Goal: Information Seeking & Learning: Learn about a topic

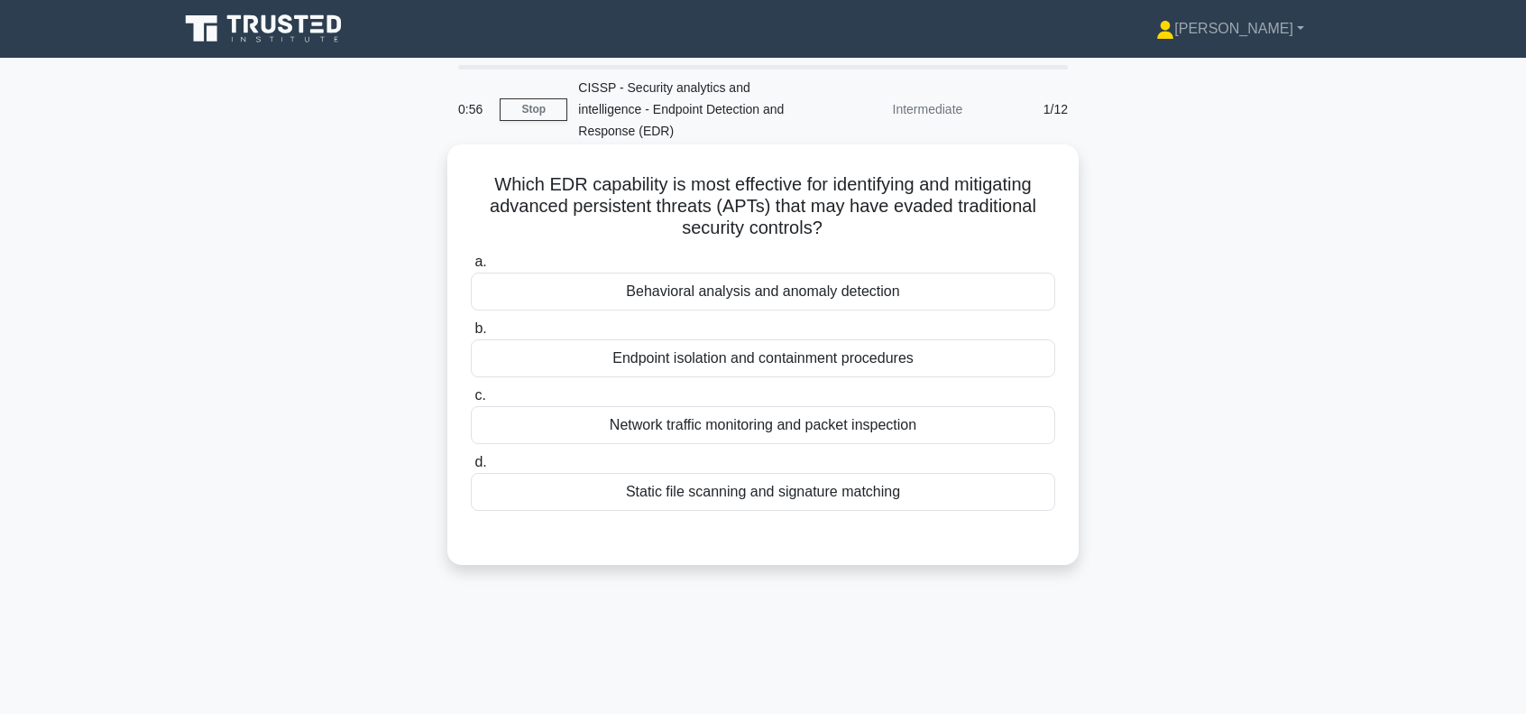
click at [727, 298] on div "Behavioral analysis and anomaly detection" at bounding box center [763, 291] width 585 height 38
click at [471, 268] on input "a. Behavioral analysis and anomaly detection" at bounding box center [471, 262] width 0 height 12
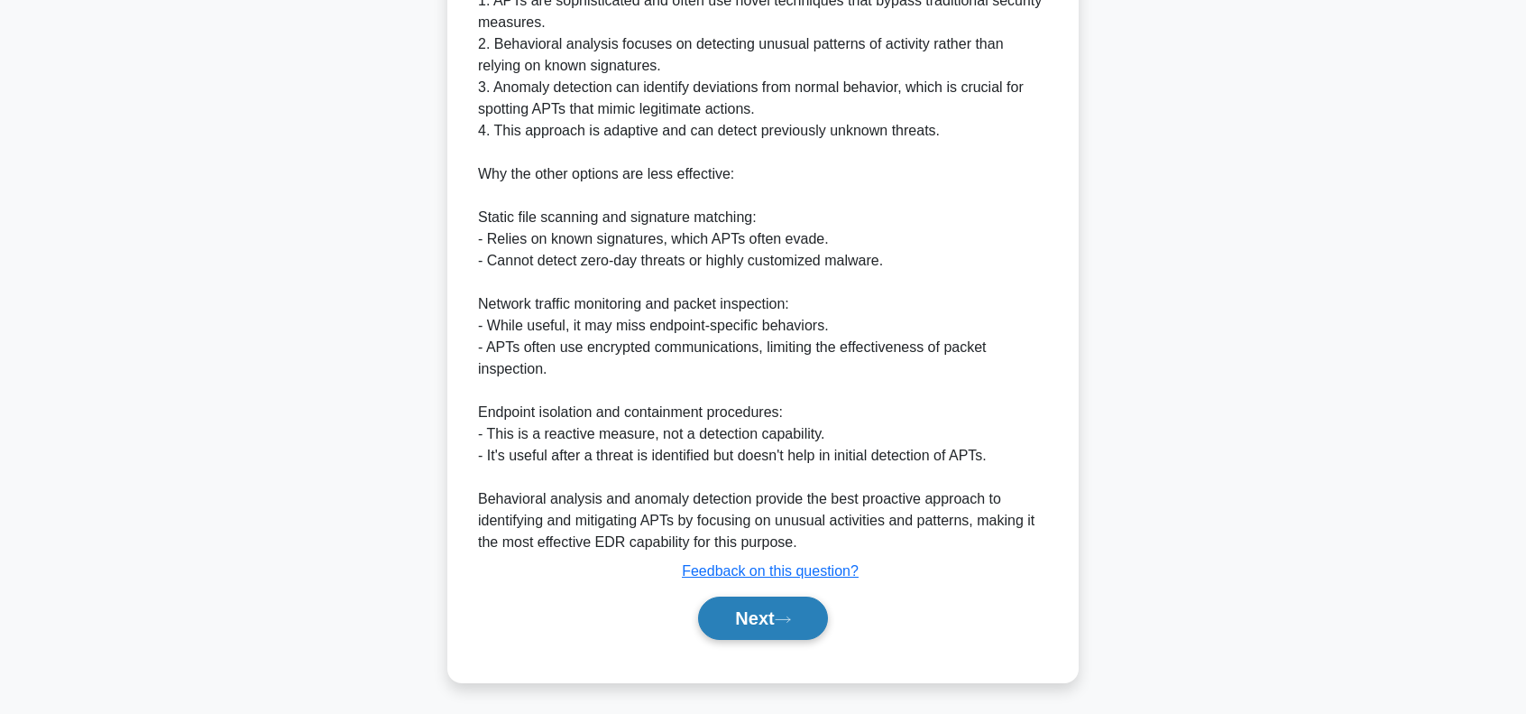
click at [756, 611] on button "Next" at bounding box center [762, 617] width 129 height 43
click at [754, 625] on button "Next" at bounding box center [762, 617] width 129 height 43
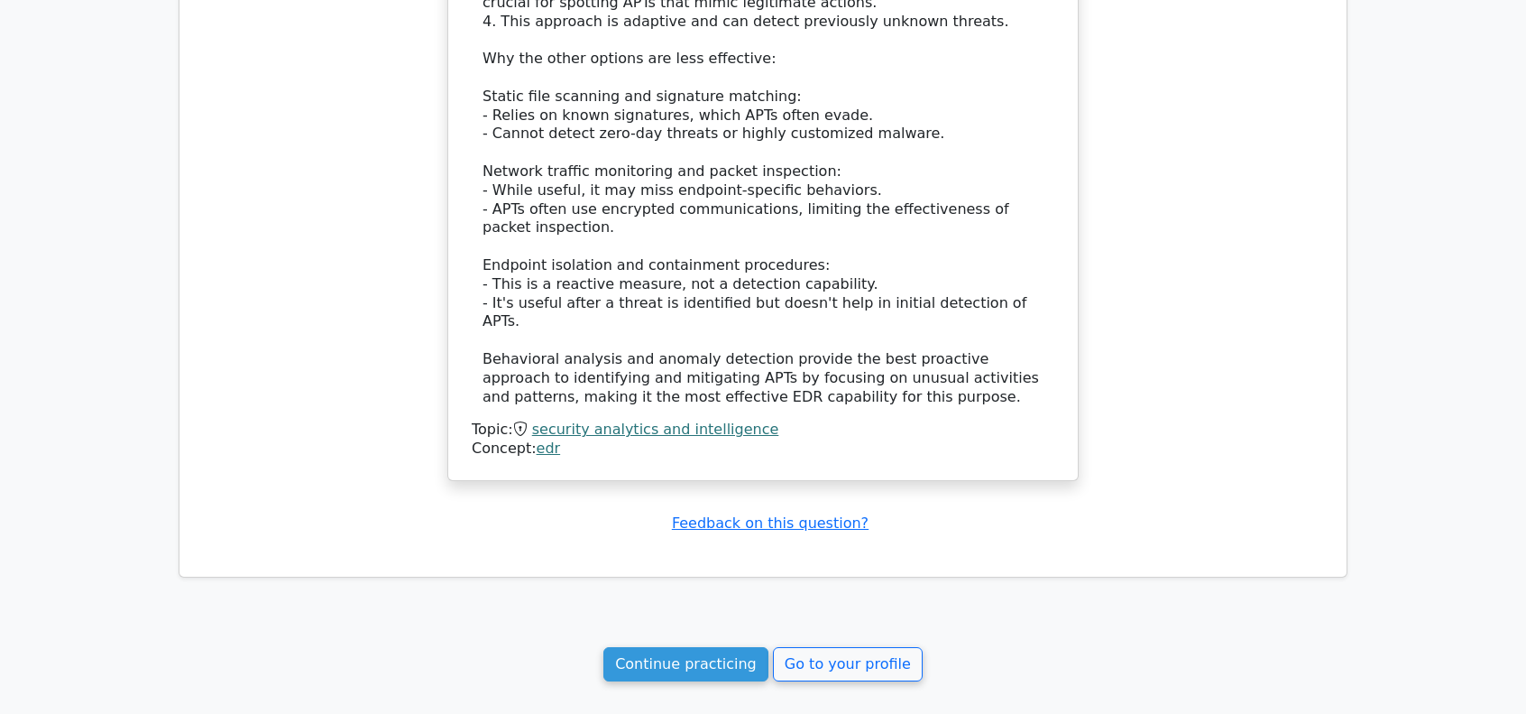
scroll to position [1683, 0]
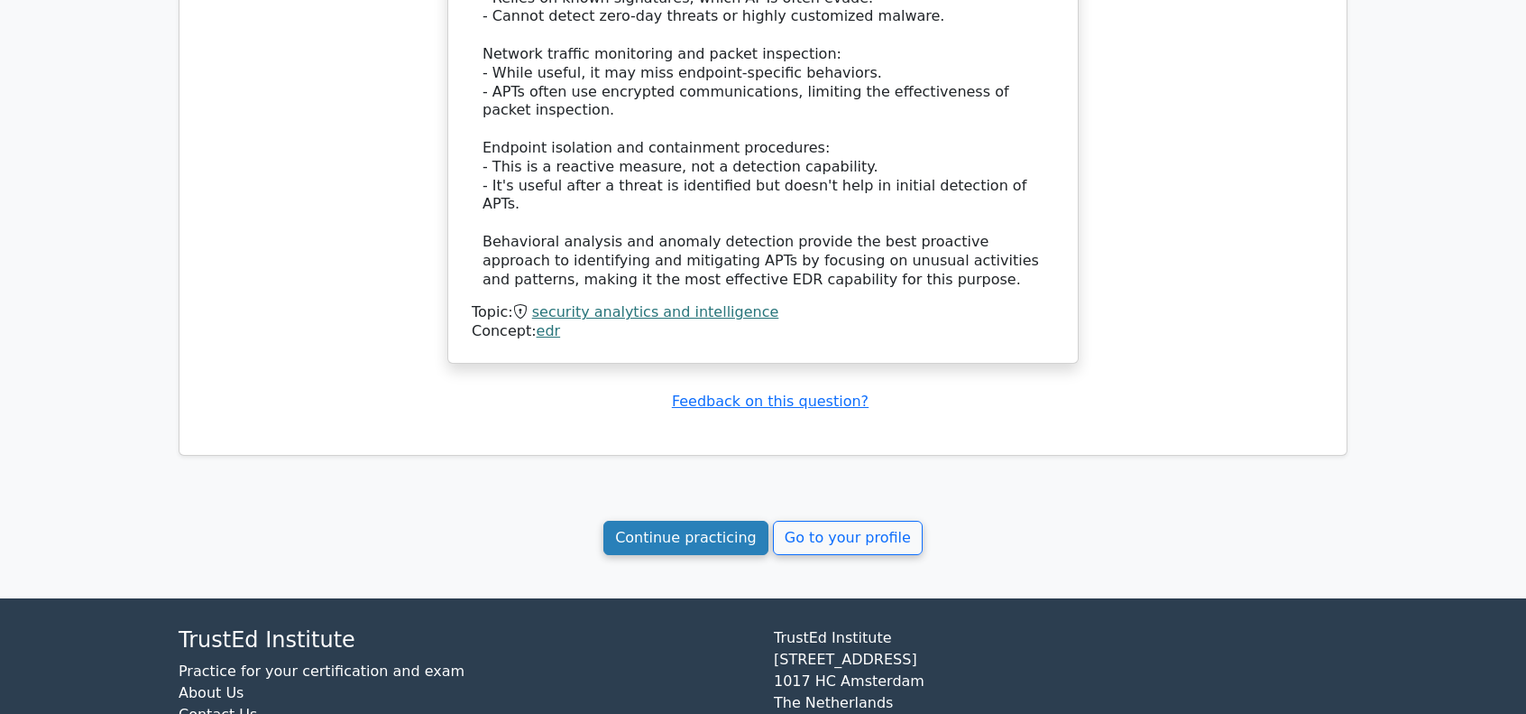
click at [718, 537] on link "Continue practicing" at bounding box center [685, 537] width 165 height 34
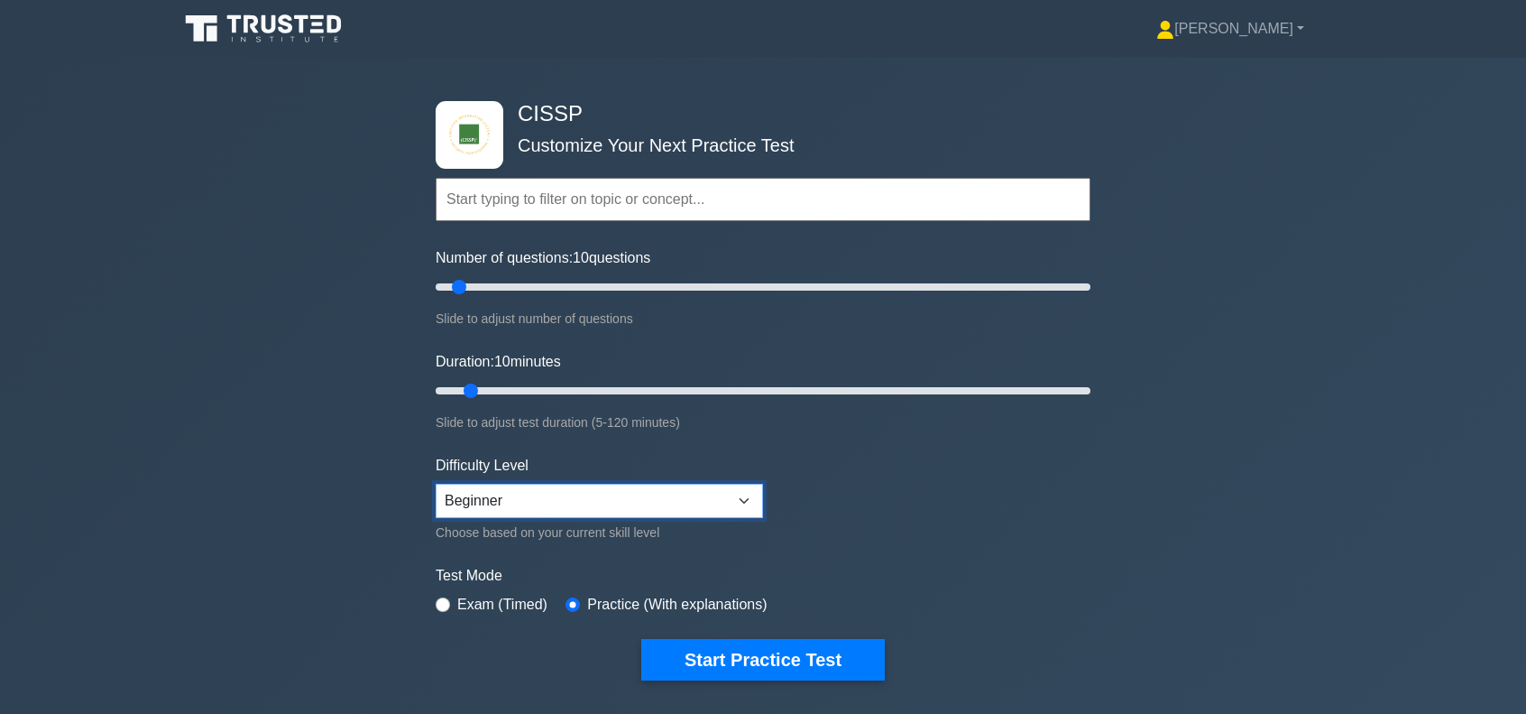
click at [735, 503] on select "Beginner Intermediate Expert" at bounding box center [599, 501] width 327 height 34
select select "expert"
click at [436, 484] on select "Beginner Intermediate Expert" at bounding box center [599, 501] width 327 height 34
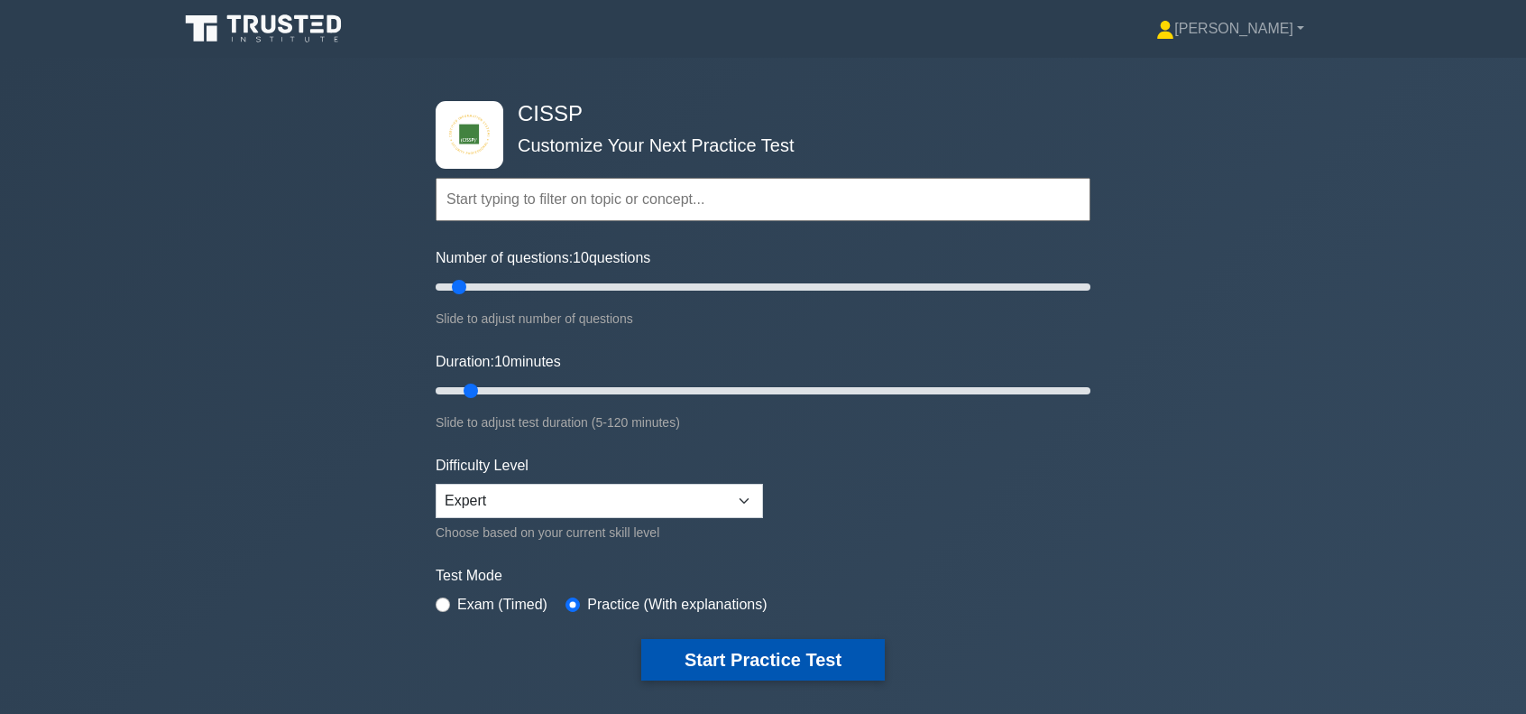
click at [754, 651] on button "Start Practice Test" at bounding box center [763, 659] width 244 height 41
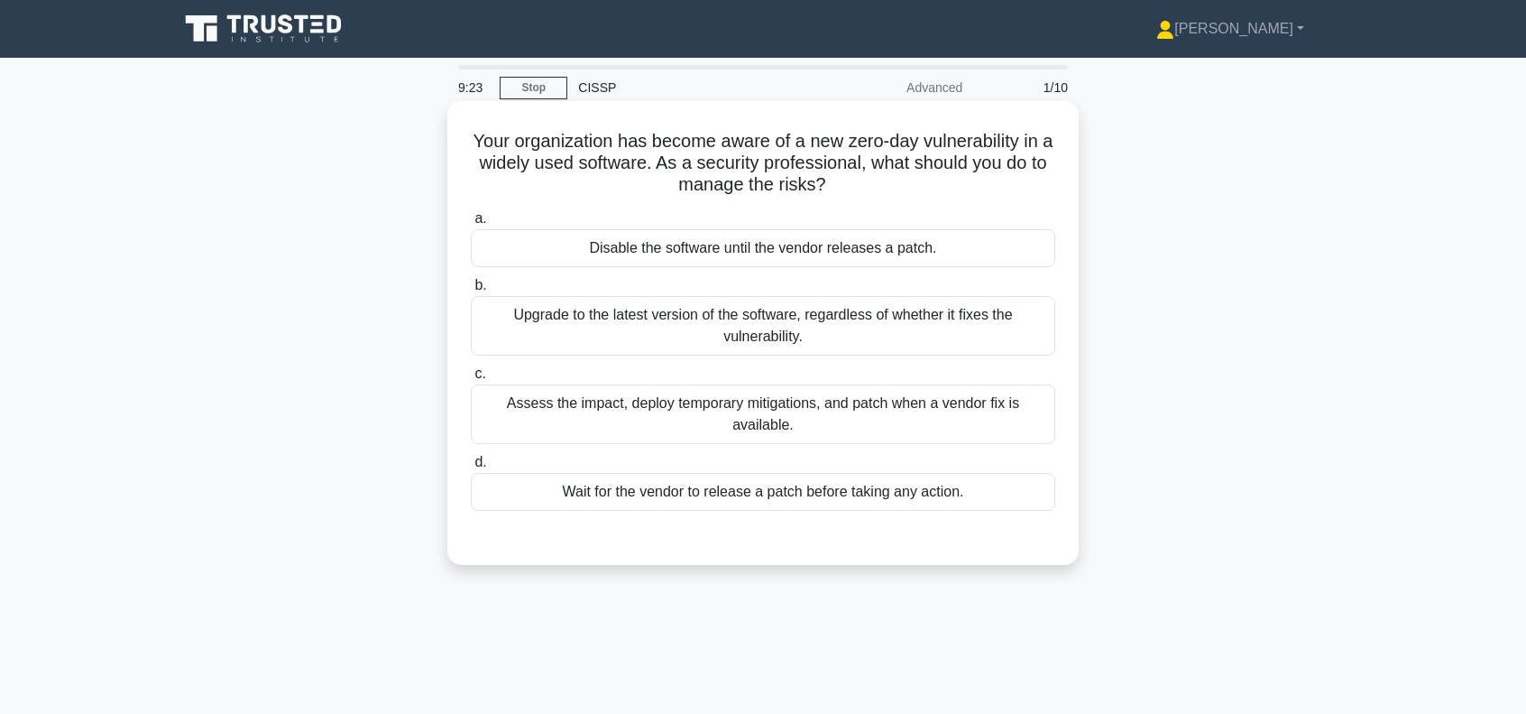
click at [698, 409] on div "Assess the impact, deploy temporary mitigations, and patch when a vendor fix is…" at bounding box center [763, 414] width 585 height 60
click at [471, 380] on input "c. Assess the impact, deploy temporary mitigations, and patch when a vendor fix…" at bounding box center [471, 374] width 0 height 12
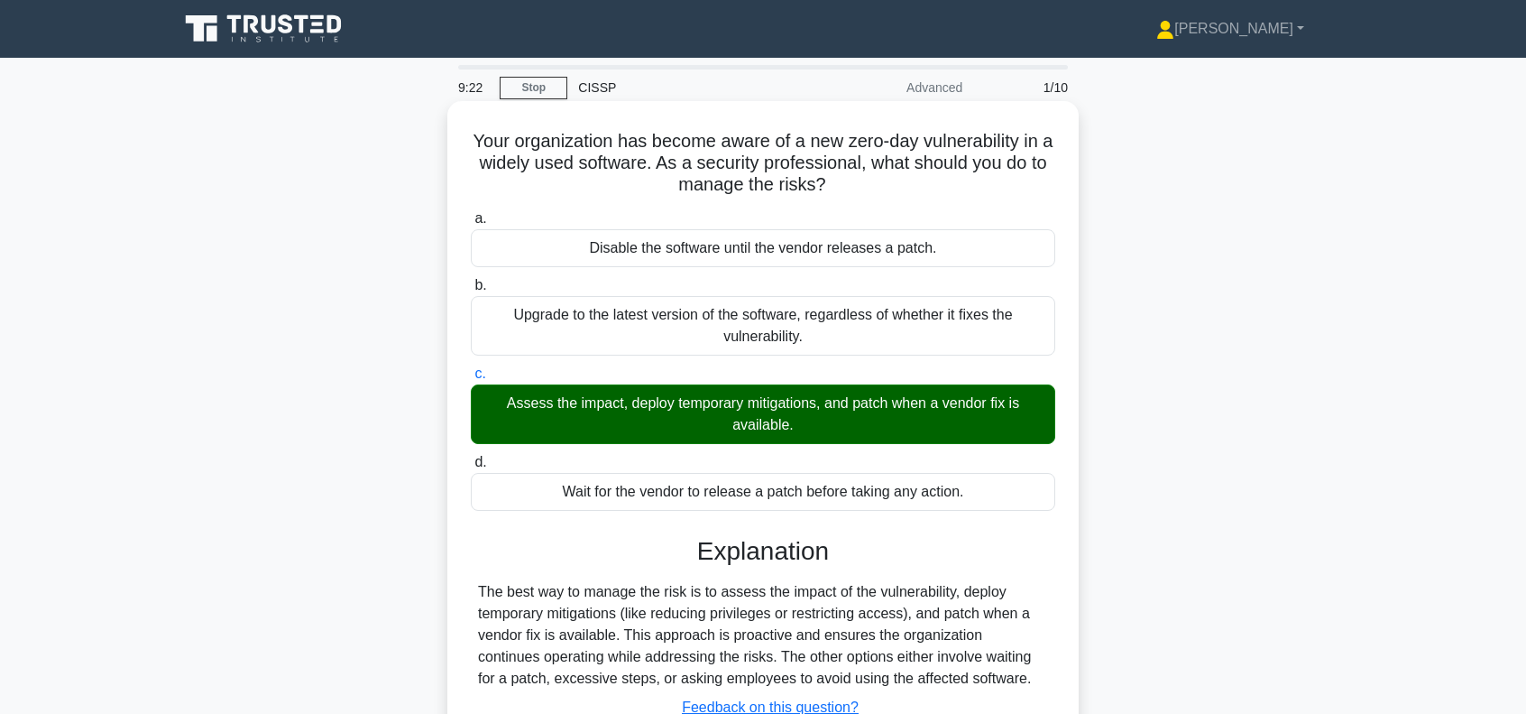
scroll to position [261, 0]
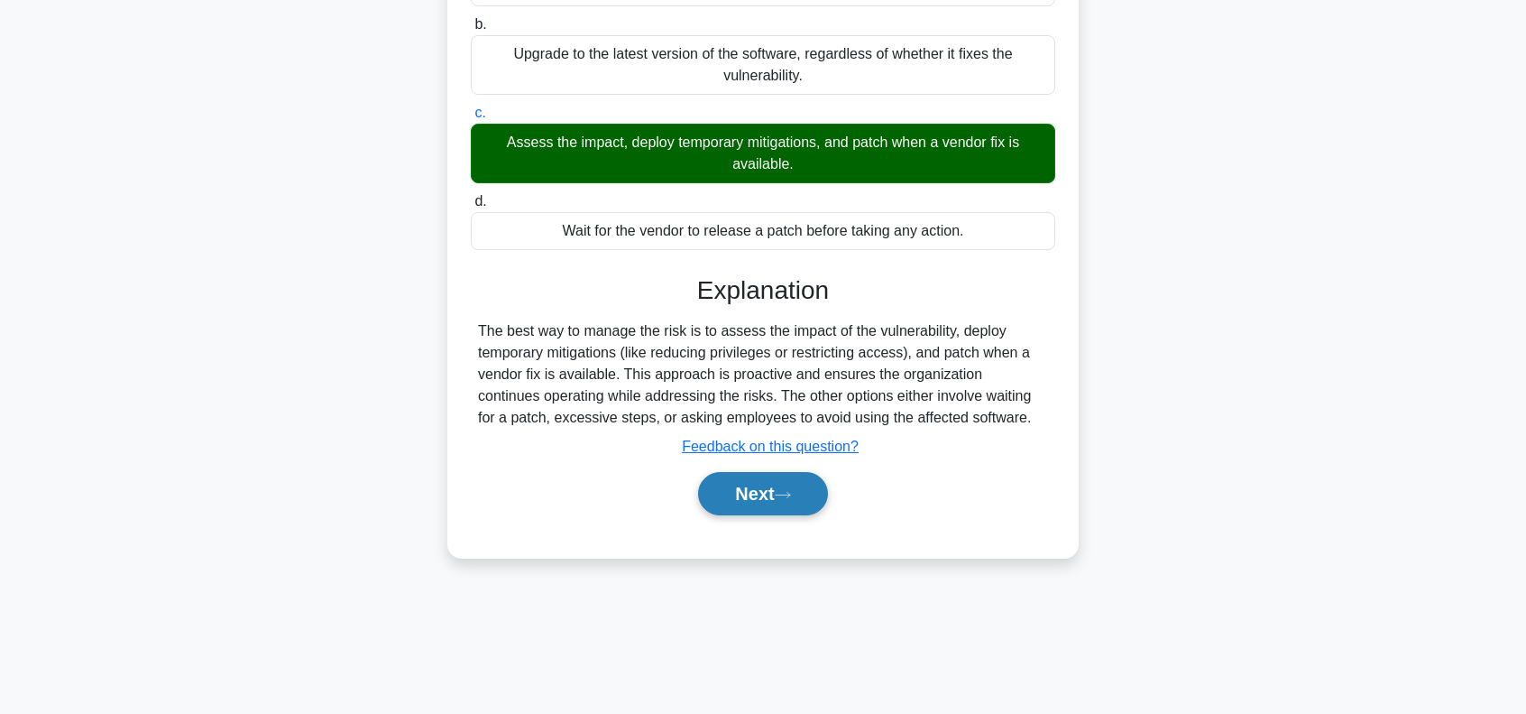
click at [769, 495] on button "Next" at bounding box center [762, 493] width 129 height 43
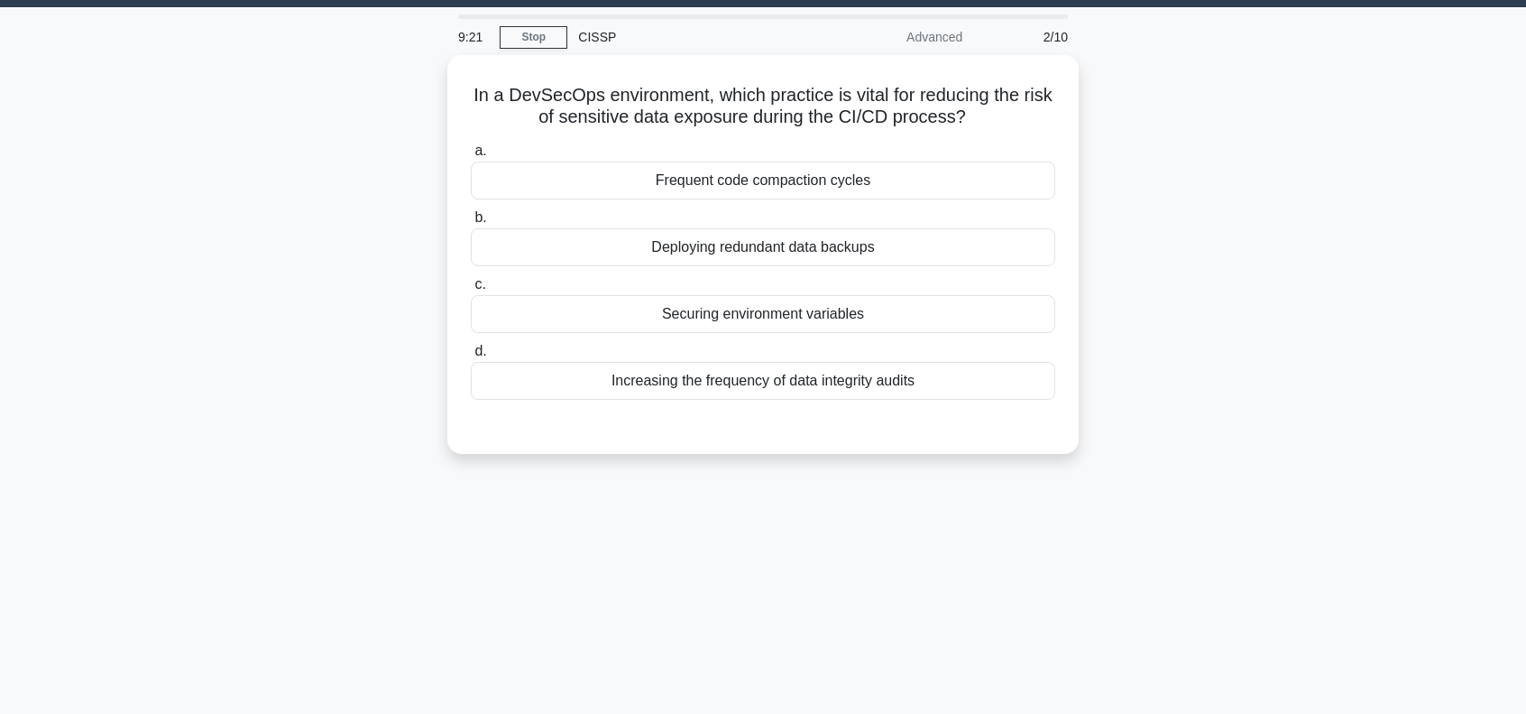
scroll to position [0, 0]
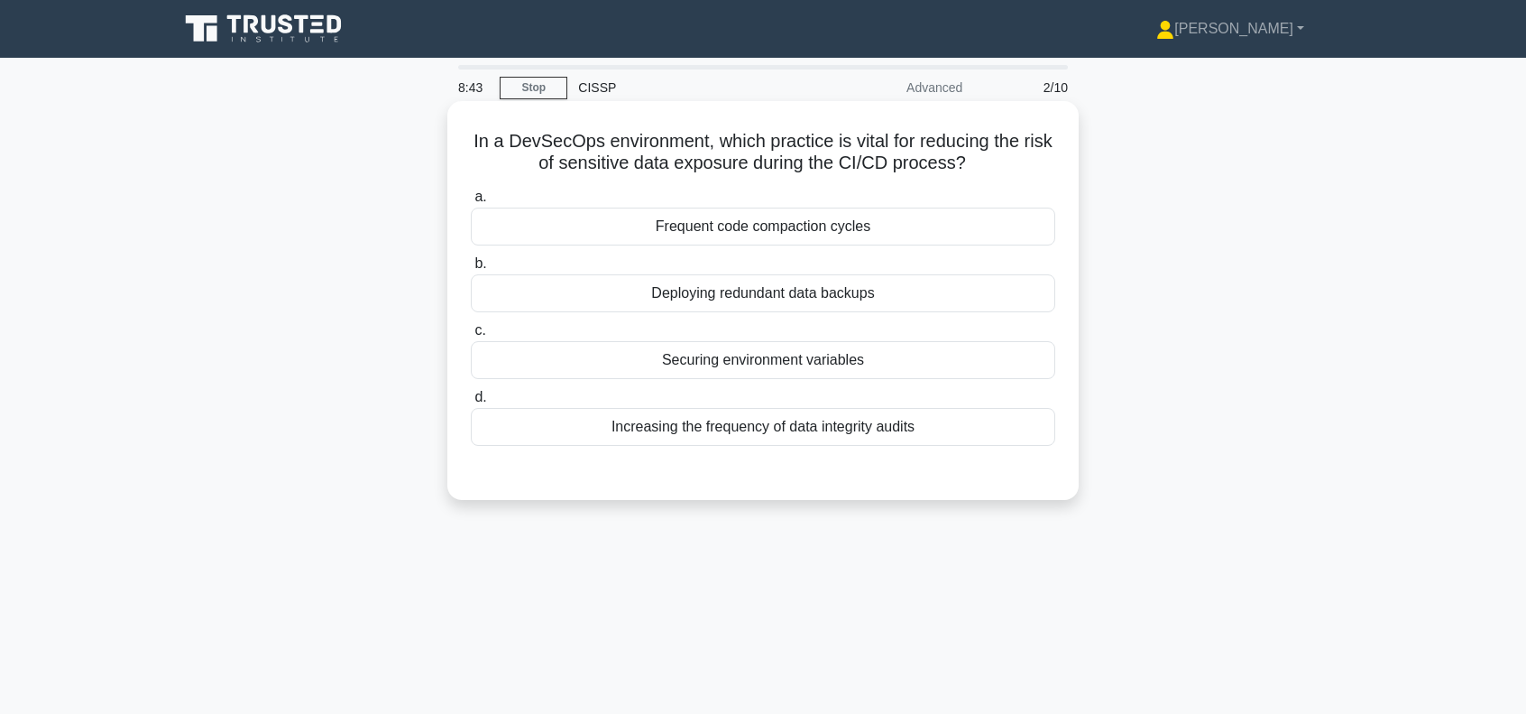
click at [852, 364] on div "Securing environment variables" at bounding box center [763, 360] width 585 height 38
click at [471, 336] on input "c. Securing environment variables" at bounding box center [471, 331] width 0 height 12
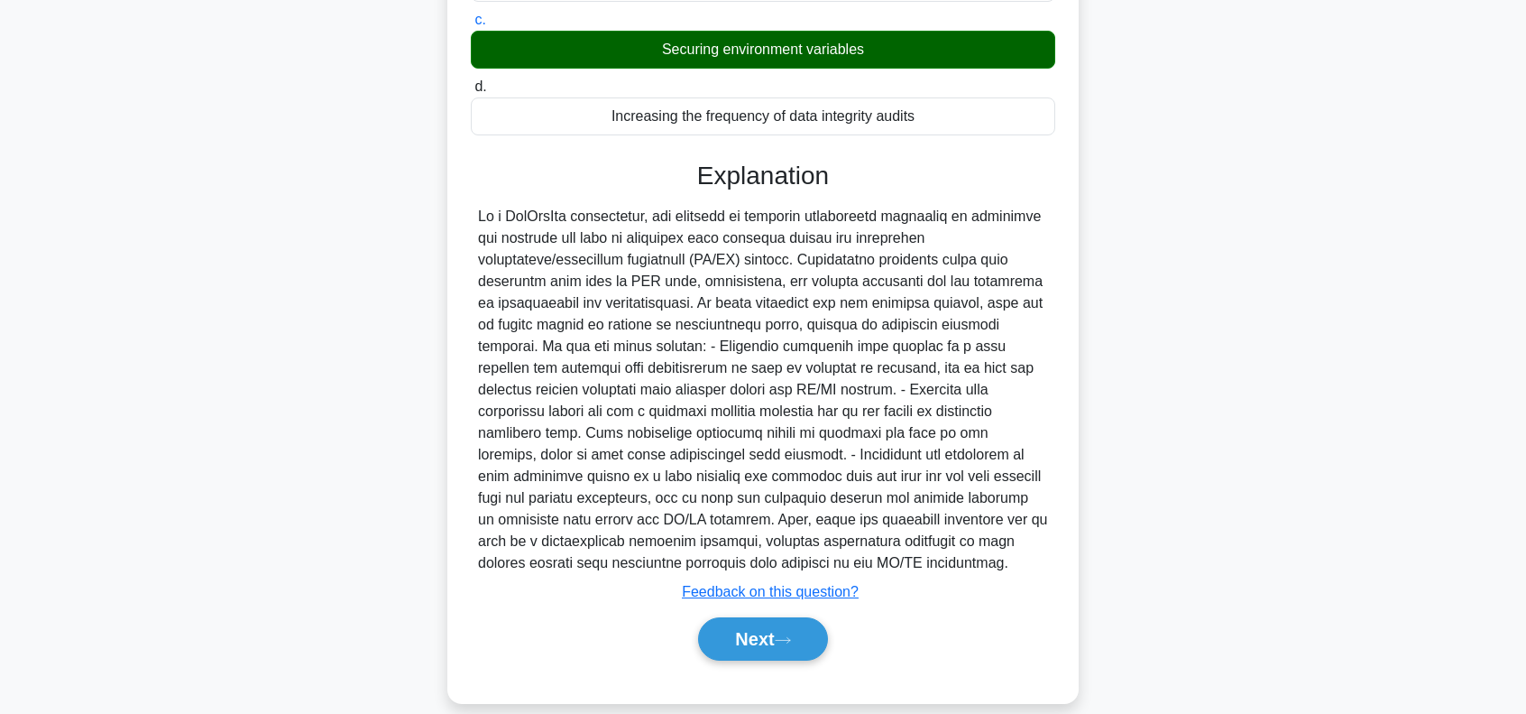
scroll to position [331, 0]
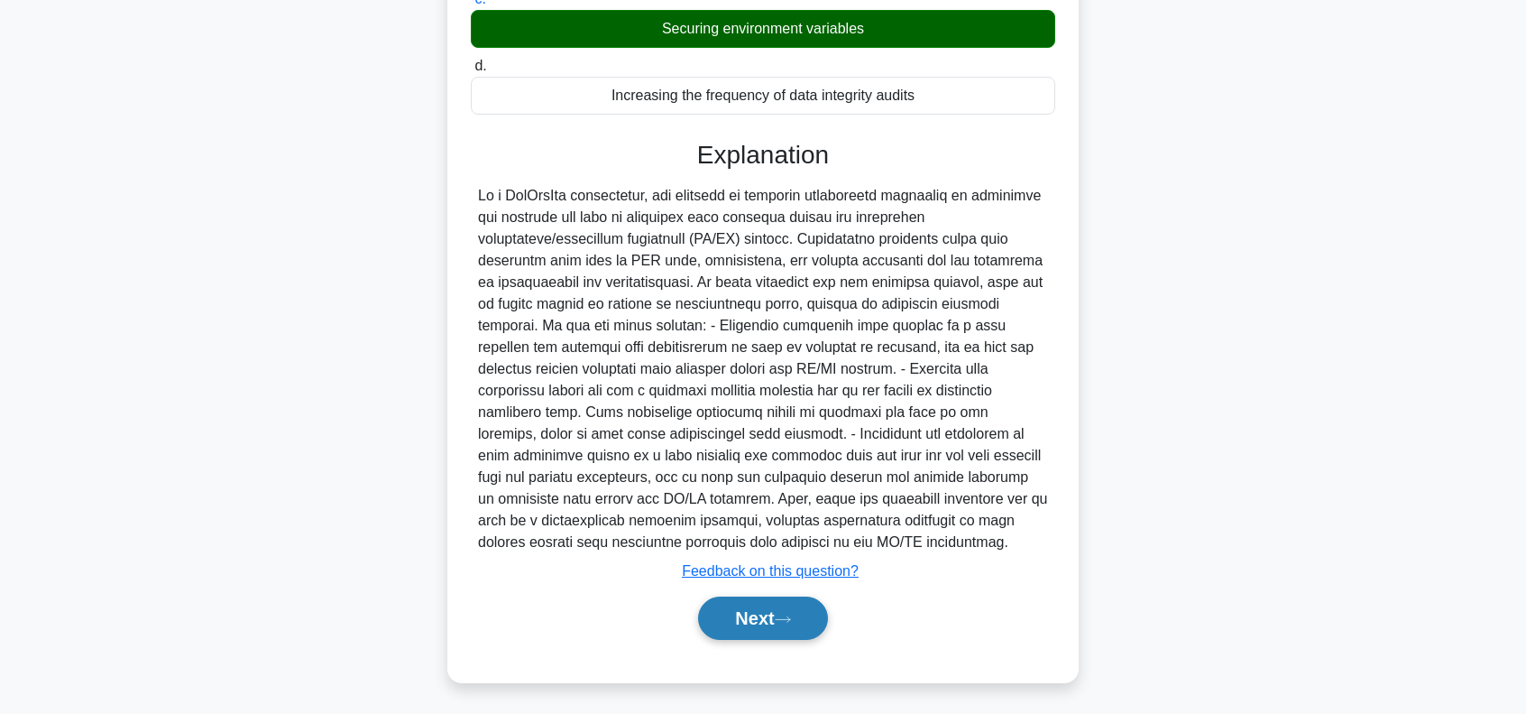
click at [758, 602] on button "Next" at bounding box center [762, 617] width 129 height 43
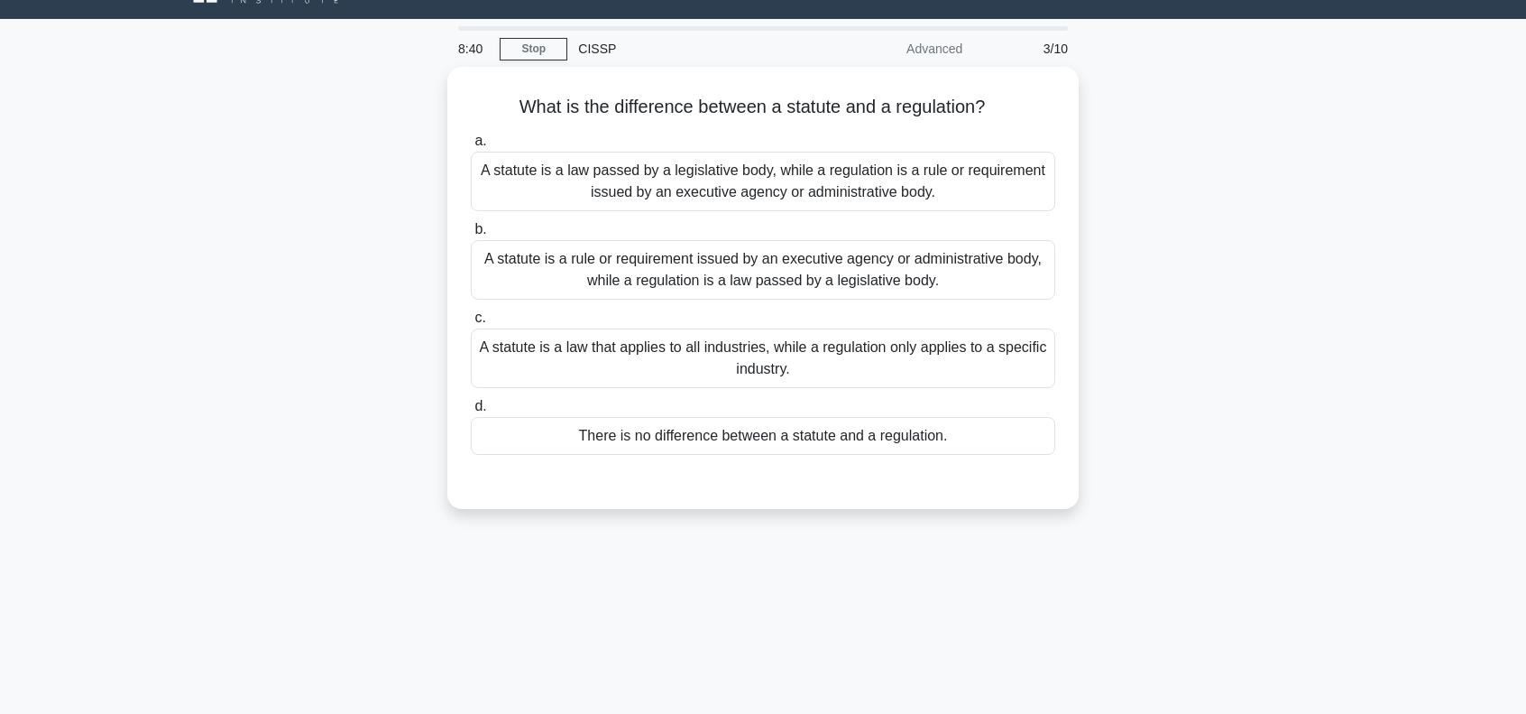
scroll to position [0, 0]
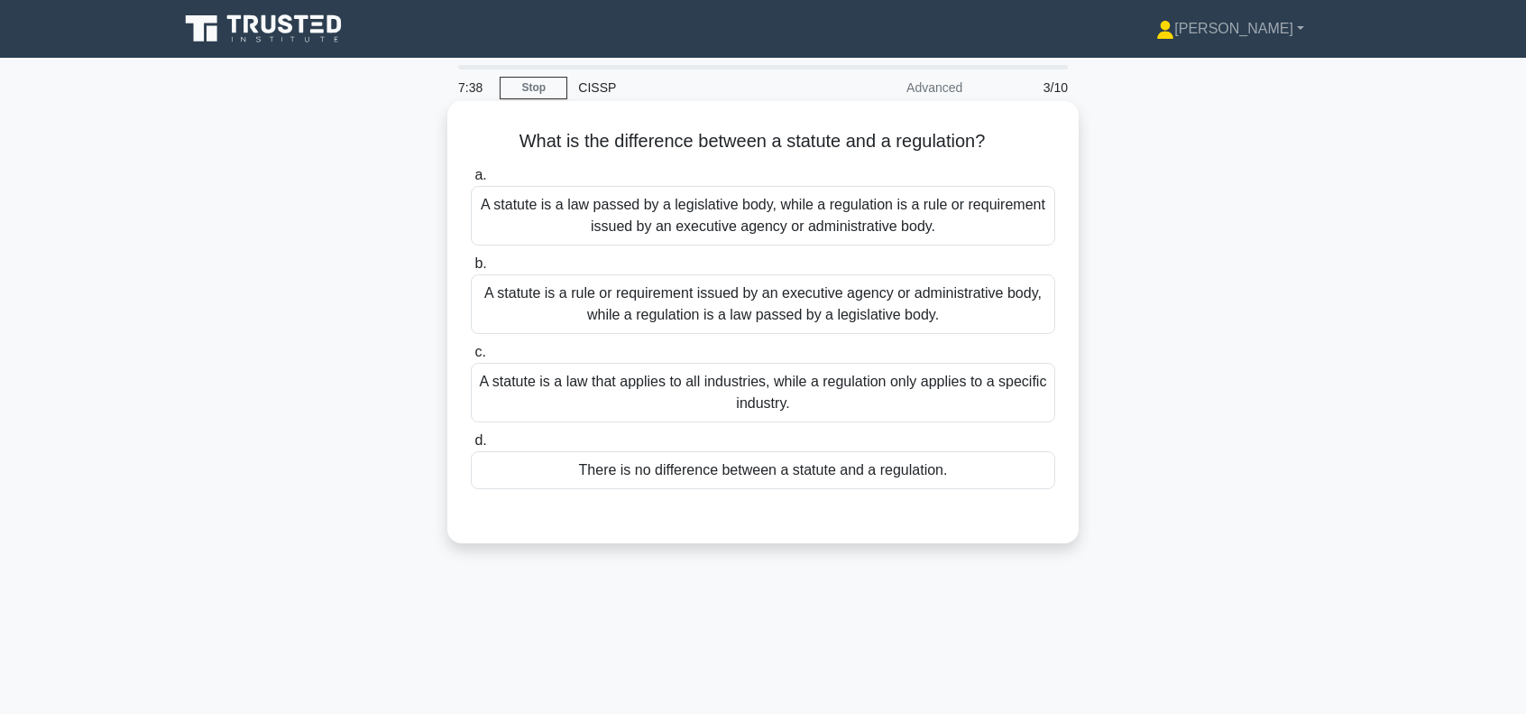
click at [736, 309] on div "A statute is a rule or requirement issued by an executive agency or administrat…" at bounding box center [763, 304] width 585 height 60
click at [471, 270] on input "b. A statute is a rule or requirement issued by an executive agency or administ…" at bounding box center [471, 264] width 0 height 12
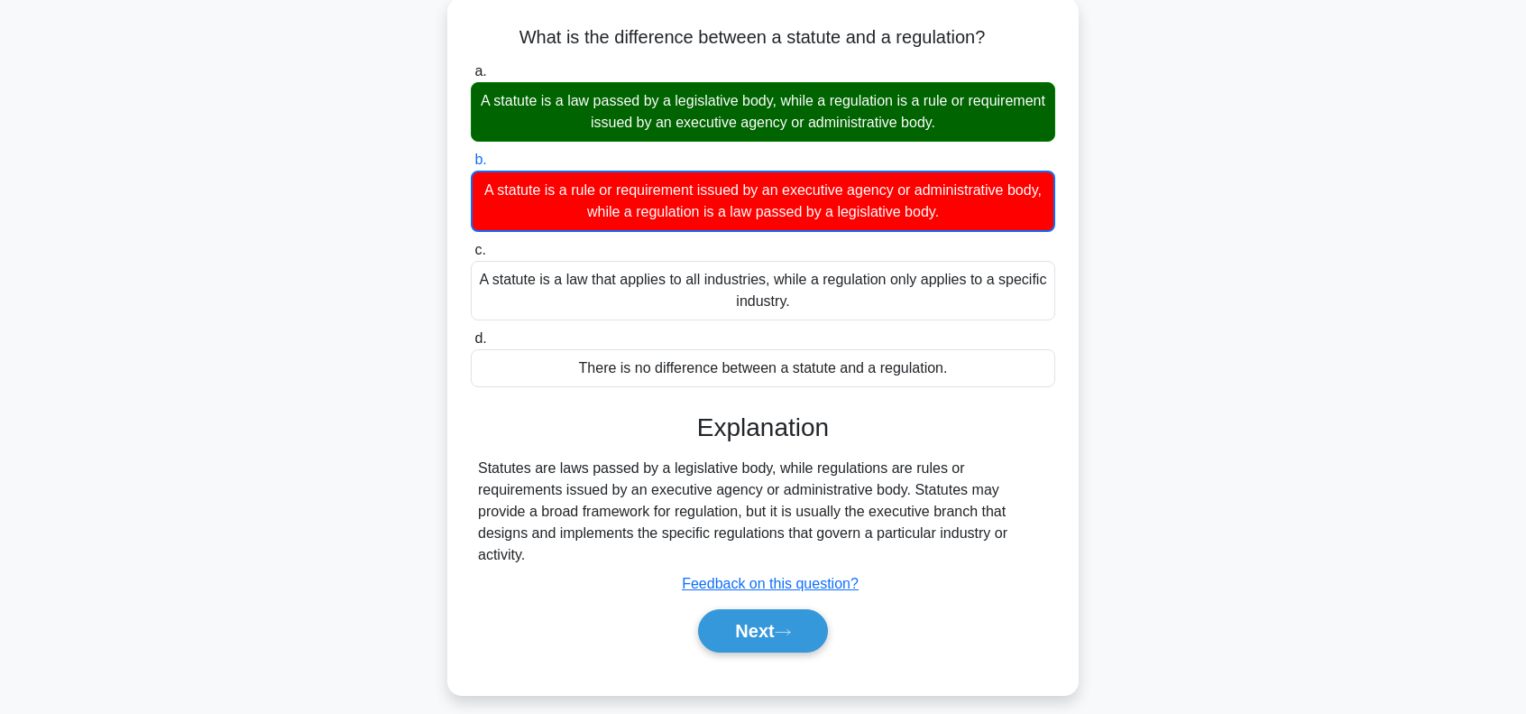
scroll to position [180, 0]
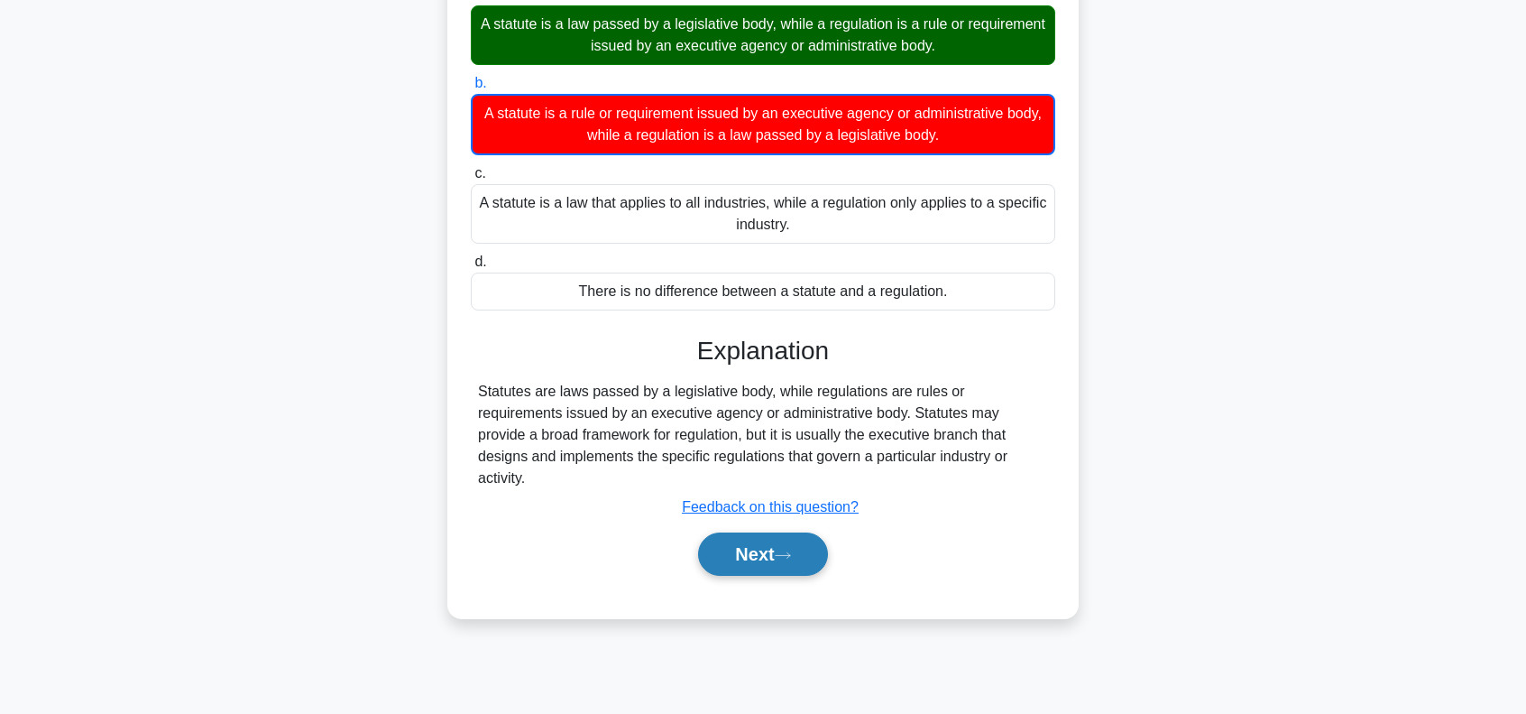
click at [767, 532] on button "Next" at bounding box center [762, 553] width 129 height 43
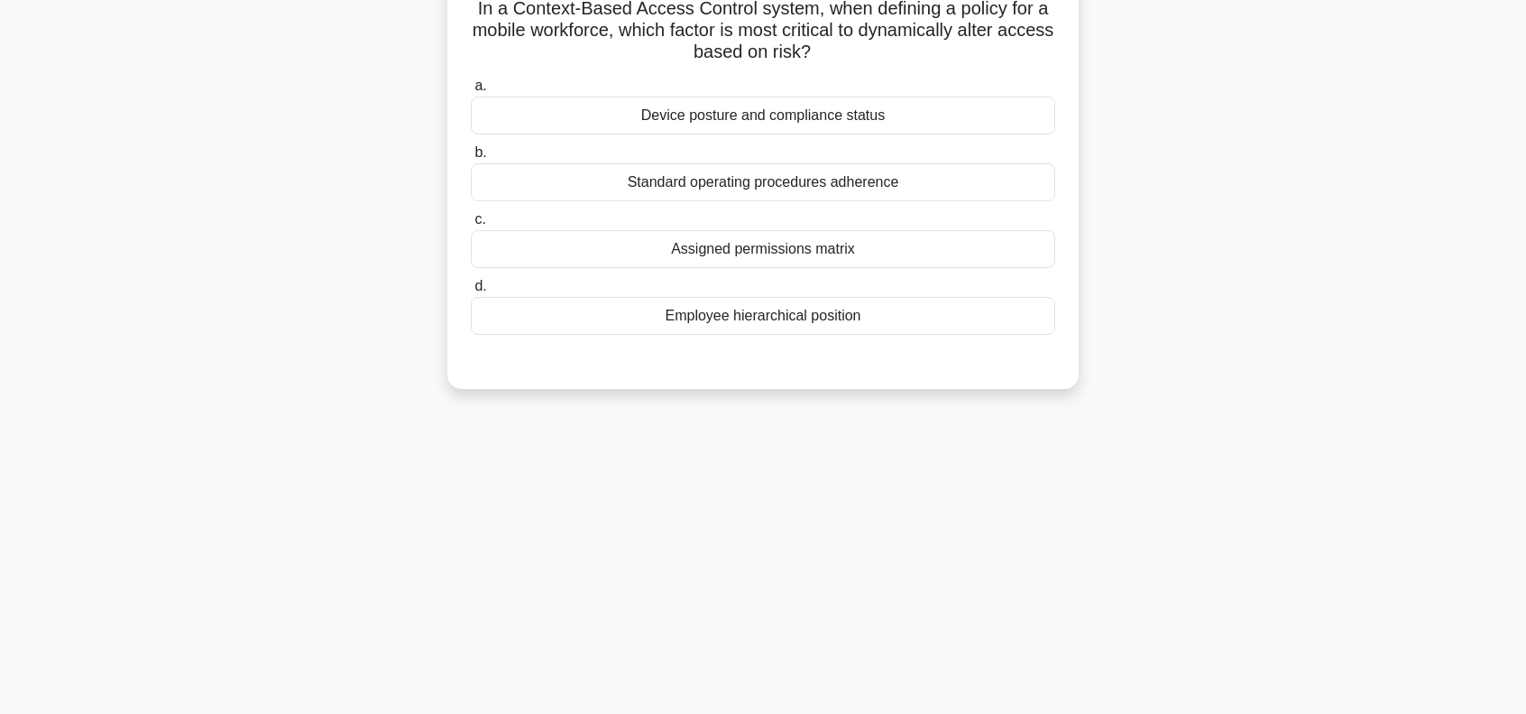
scroll to position [0, 0]
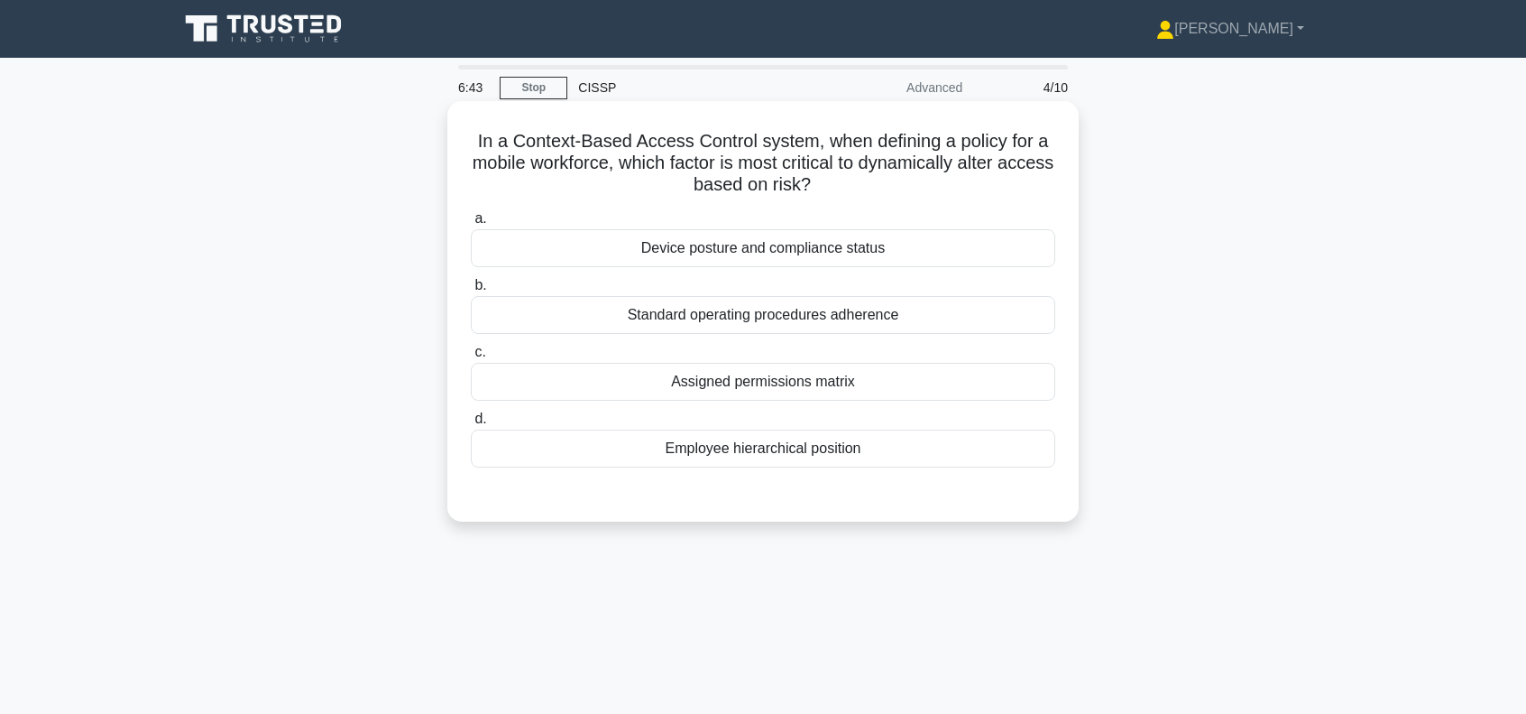
click at [832, 316] on div "Standard operating procedures adherence" at bounding box center [763, 315] width 585 height 38
click at [471, 291] on input "b. Standard operating procedures adherence" at bounding box center [471, 286] width 0 height 12
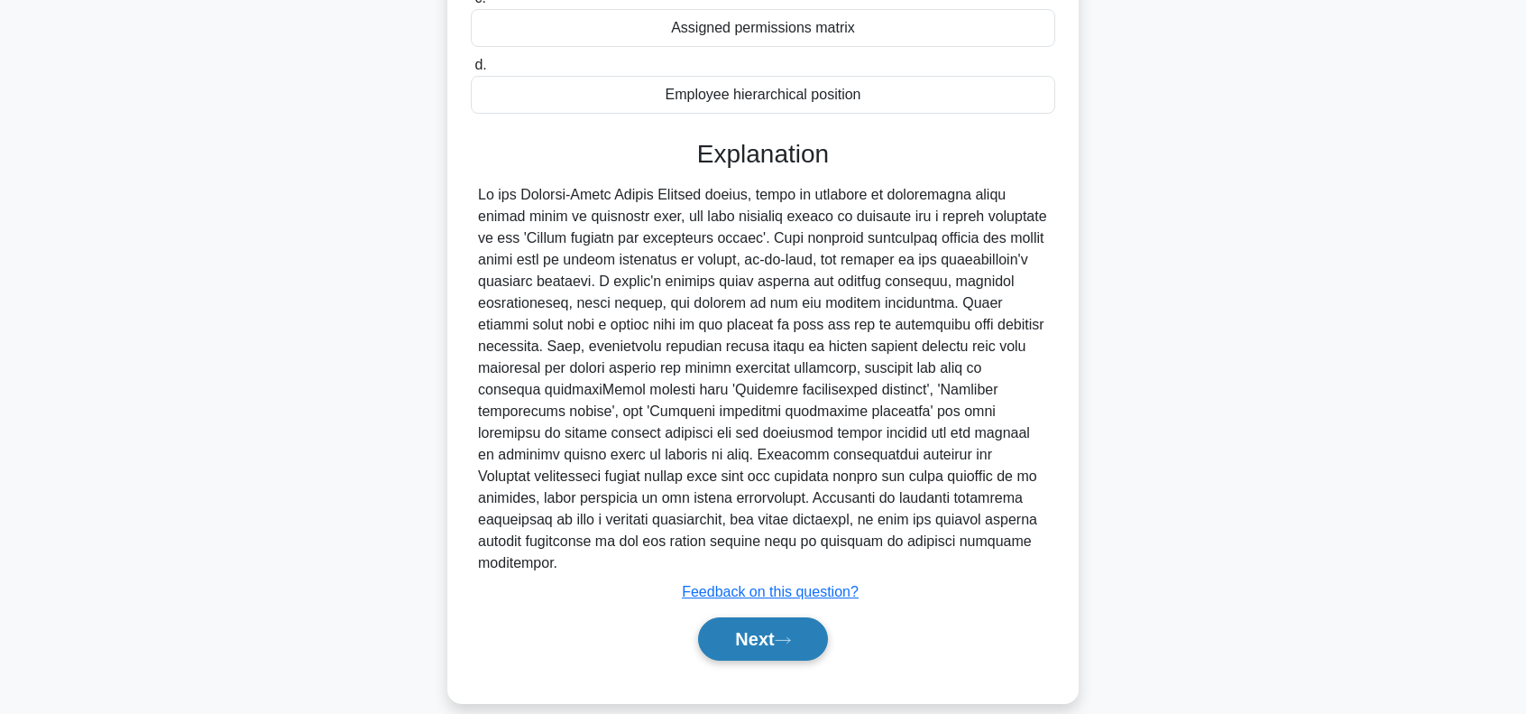
click at [741, 622] on button "Next" at bounding box center [762, 638] width 129 height 43
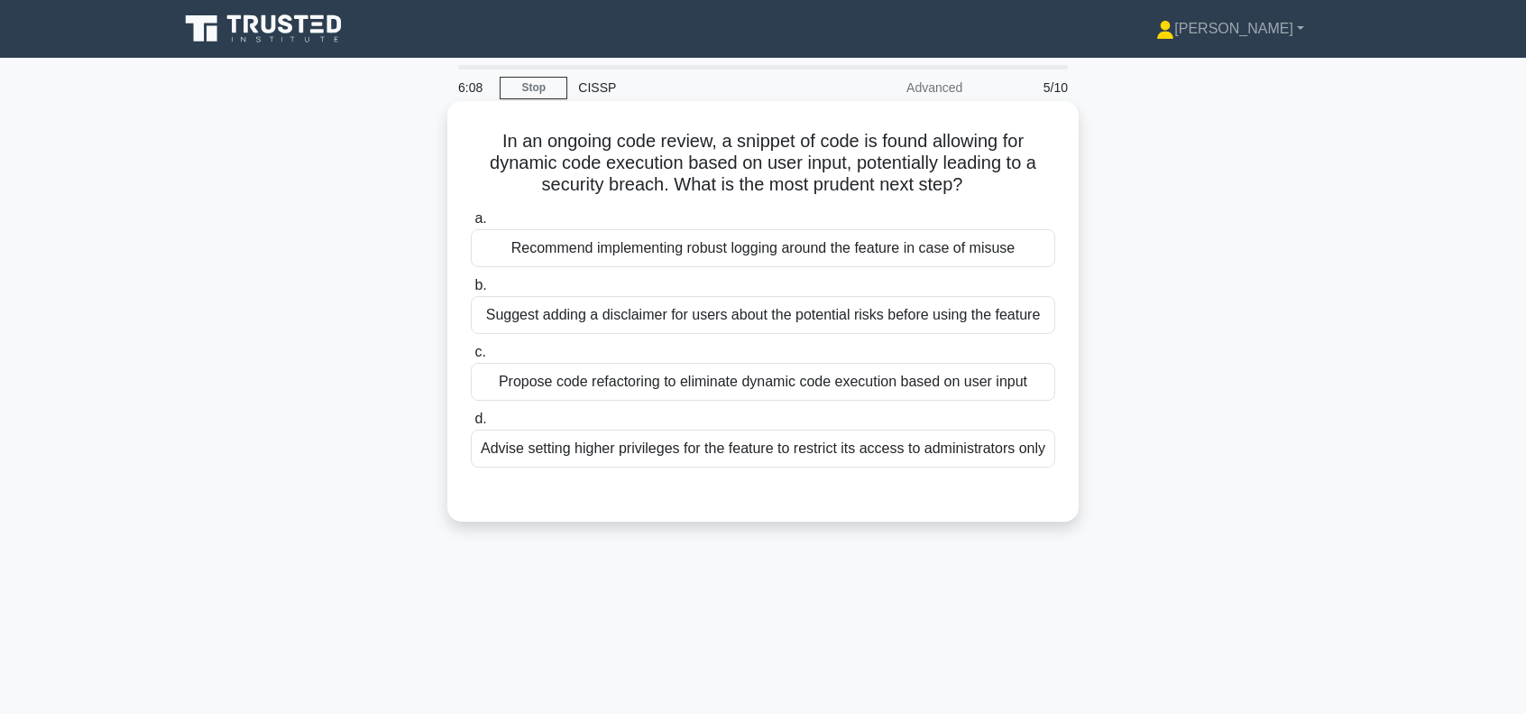
click at [607, 382] on div "Propose code refactoring to eliminate dynamic code execution based on user input" at bounding box center [763, 382] width 585 height 38
click at [471, 358] on input "c. Propose code refactoring to eliminate dynamic code execution based on user i…" at bounding box center [471, 352] width 0 height 12
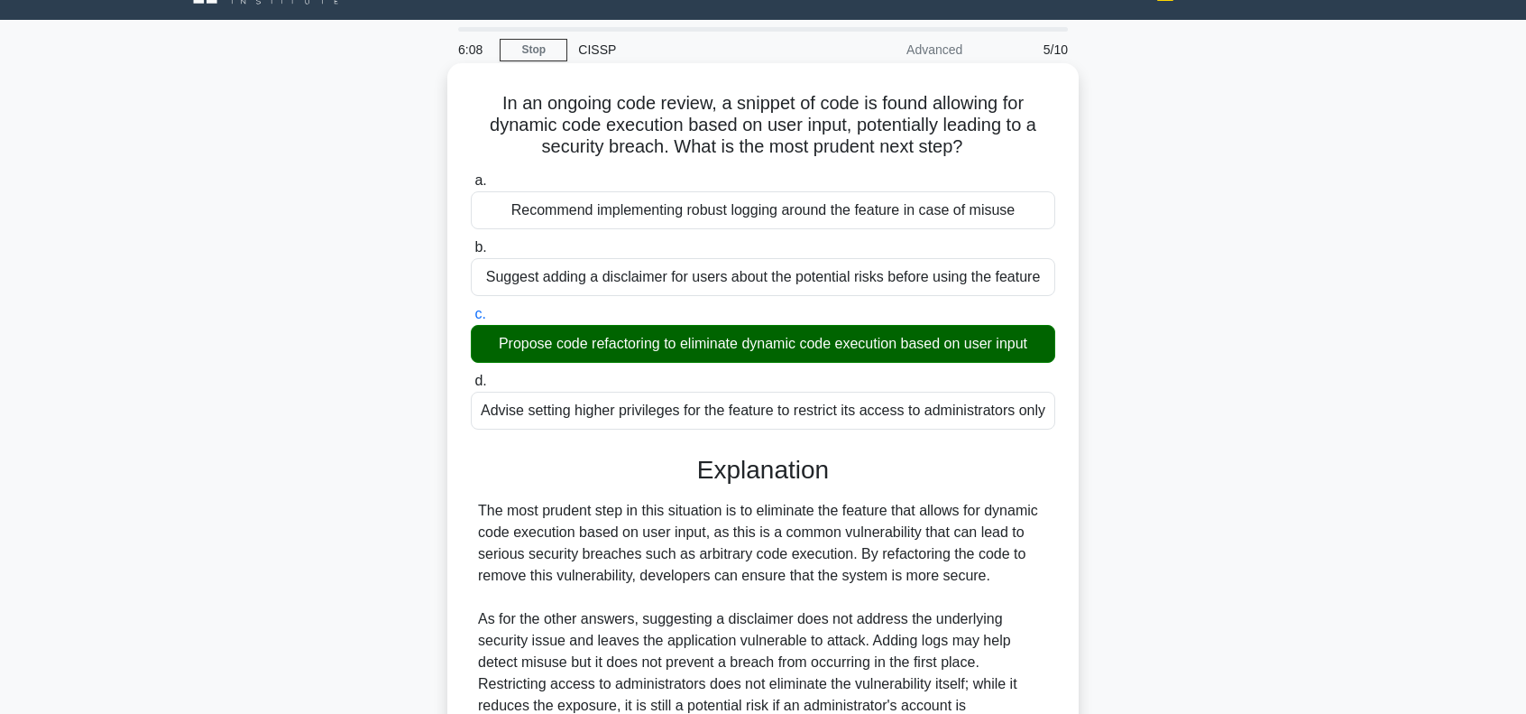
scroll to position [261, 0]
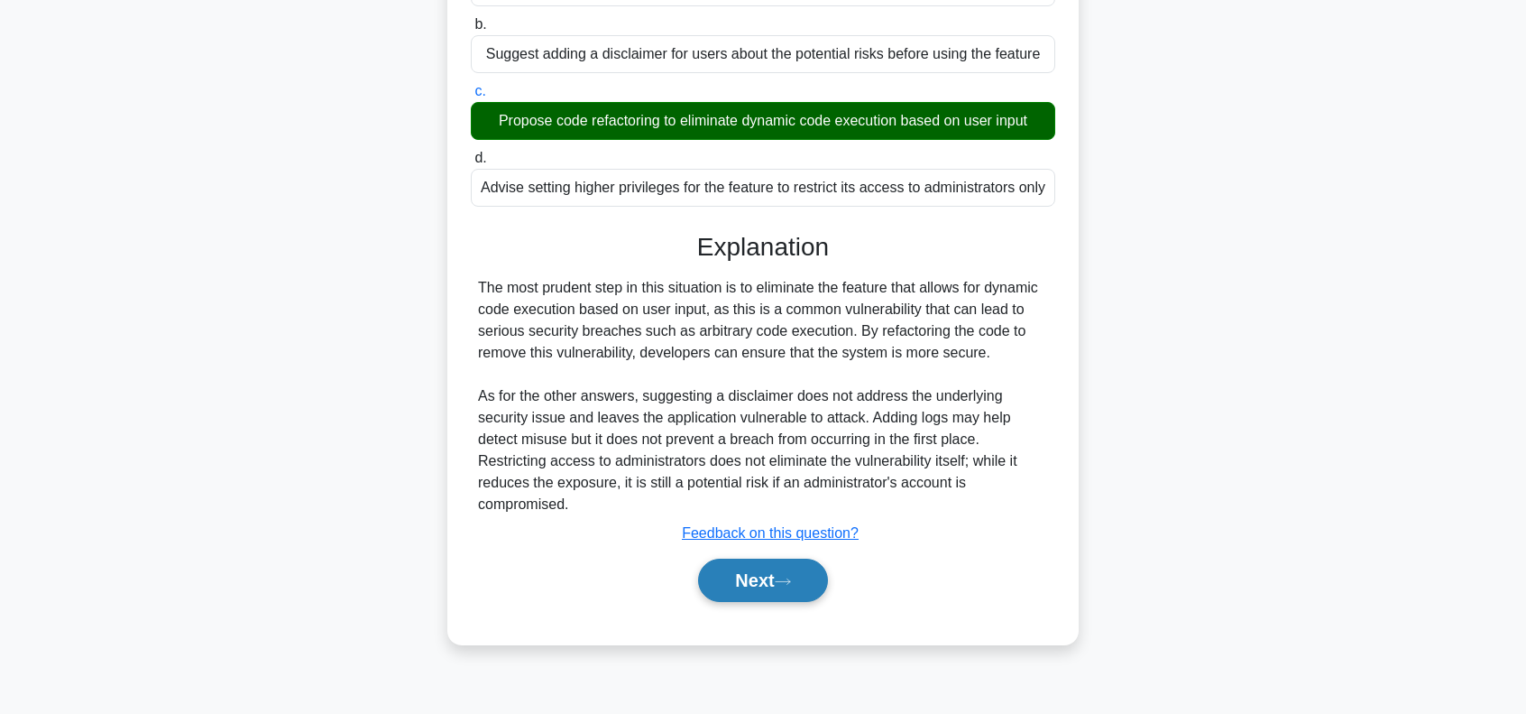
click at [747, 567] on button "Next" at bounding box center [762, 579] width 129 height 43
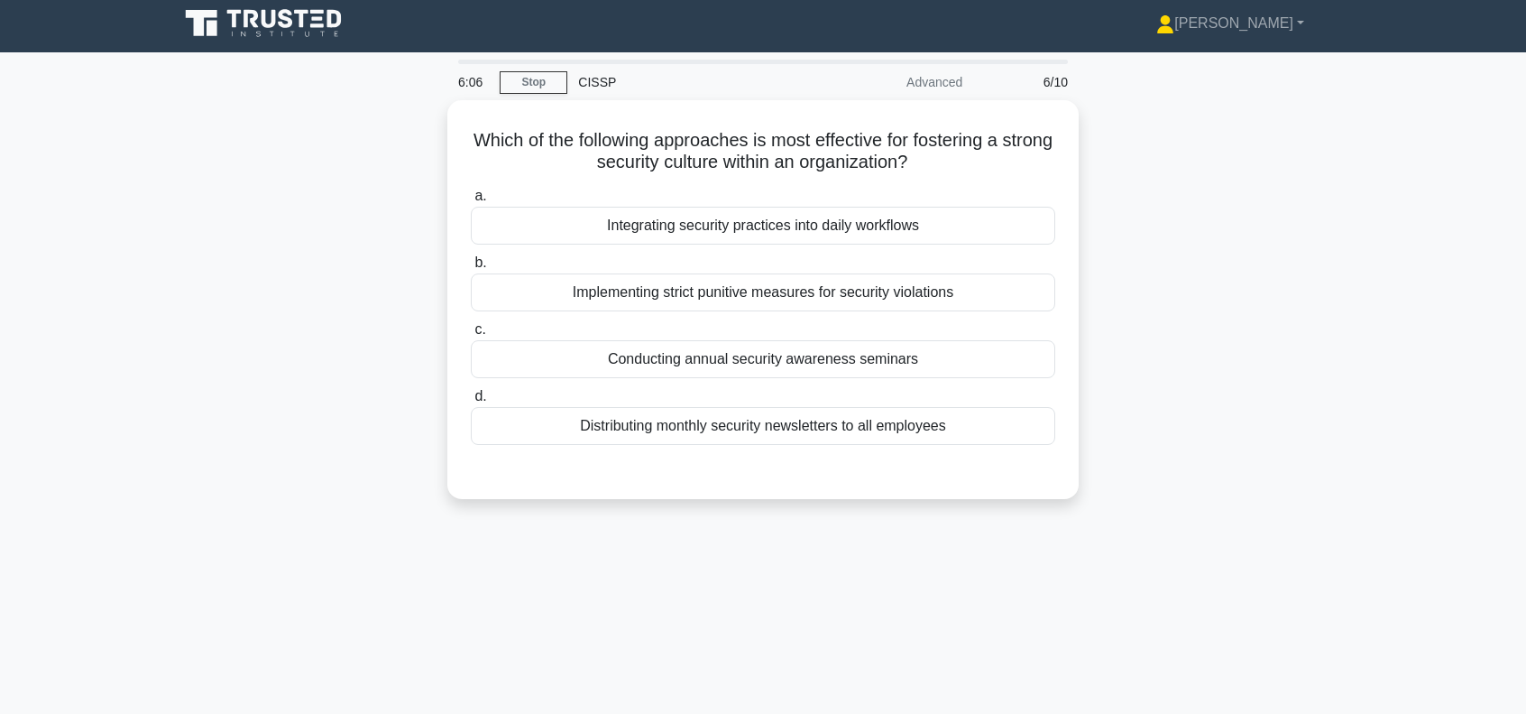
scroll to position [0, 0]
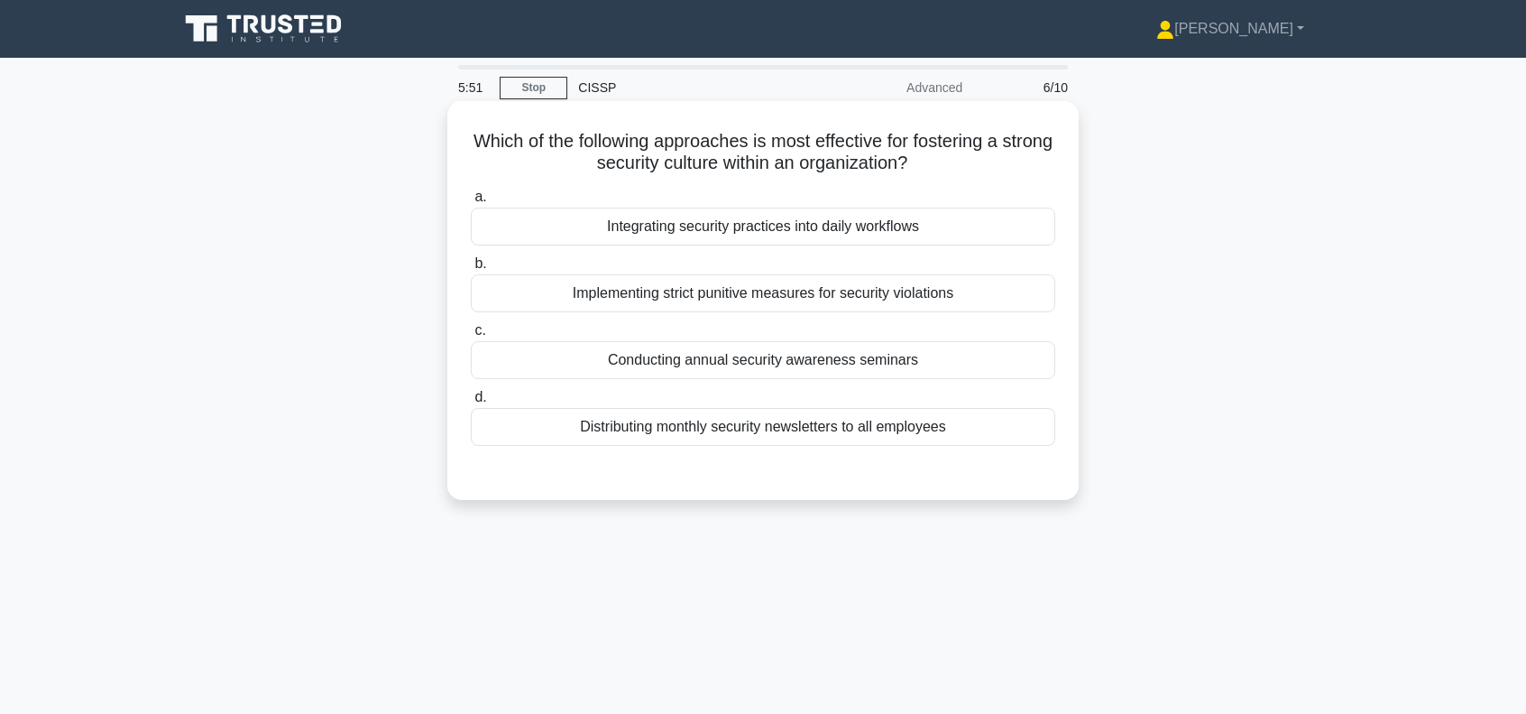
click at [756, 227] on div "Integrating security practices into daily workflows" at bounding box center [763, 226] width 585 height 38
click at [471, 203] on input "a. Integrating security practices into daily workflows" at bounding box center [471, 197] width 0 height 12
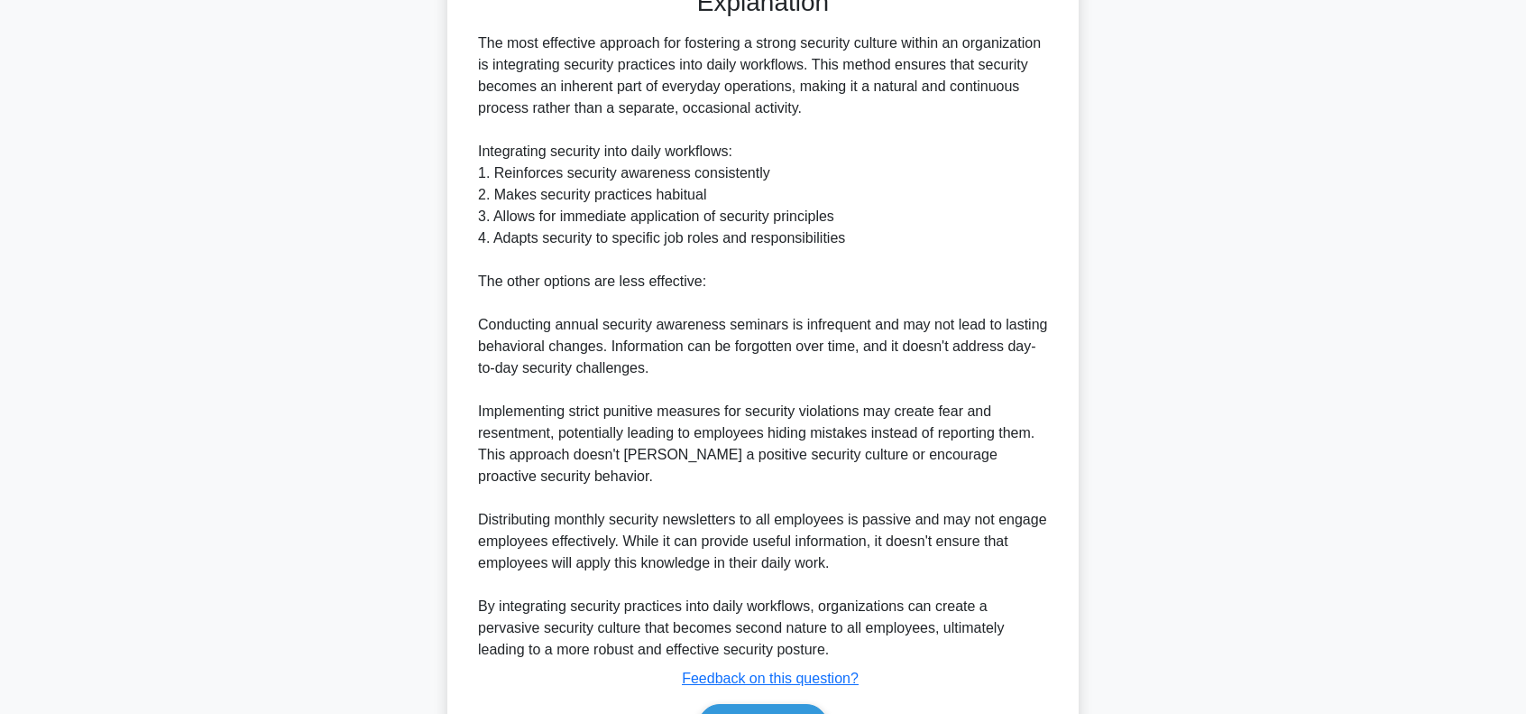
scroll to position [591, 0]
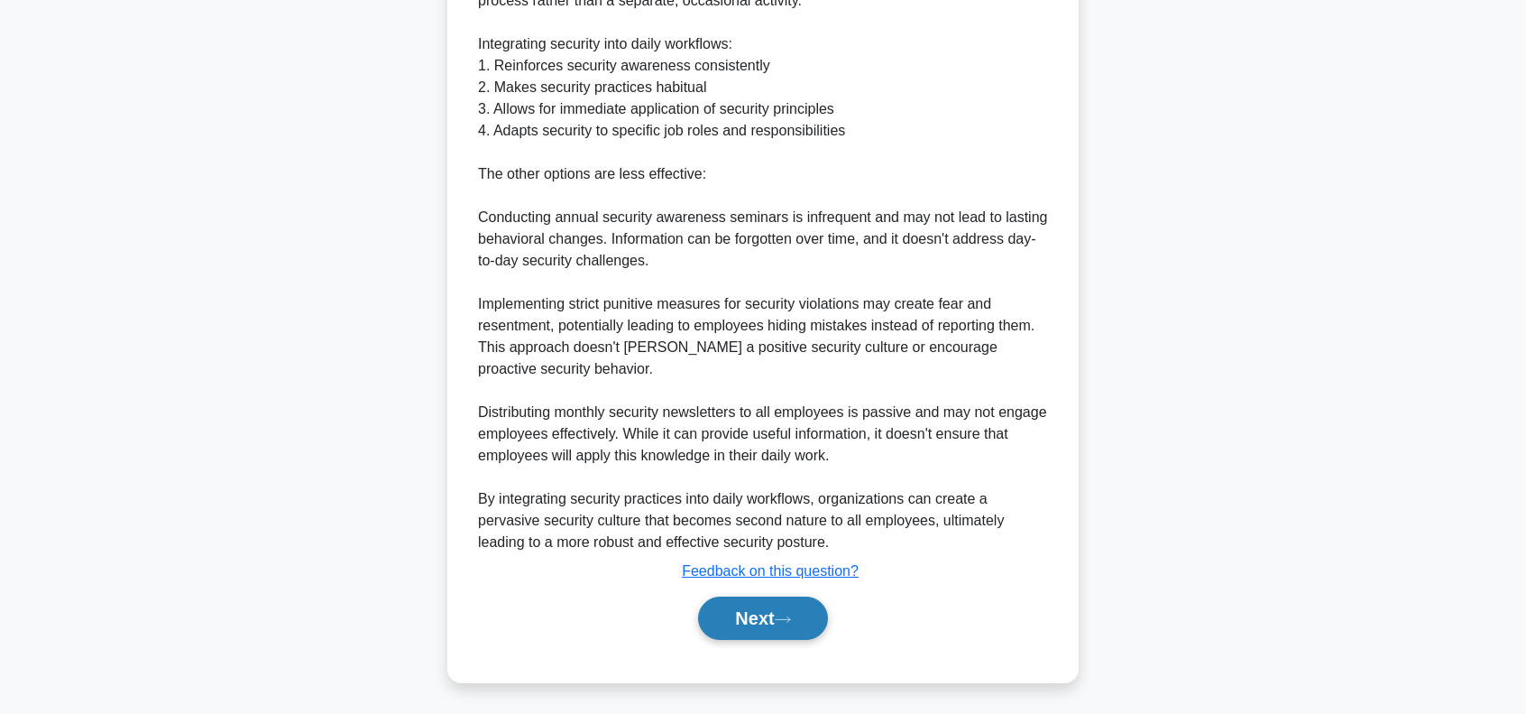
click at [777, 603] on button "Next" at bounding box center [762, 617] width 129 height 43
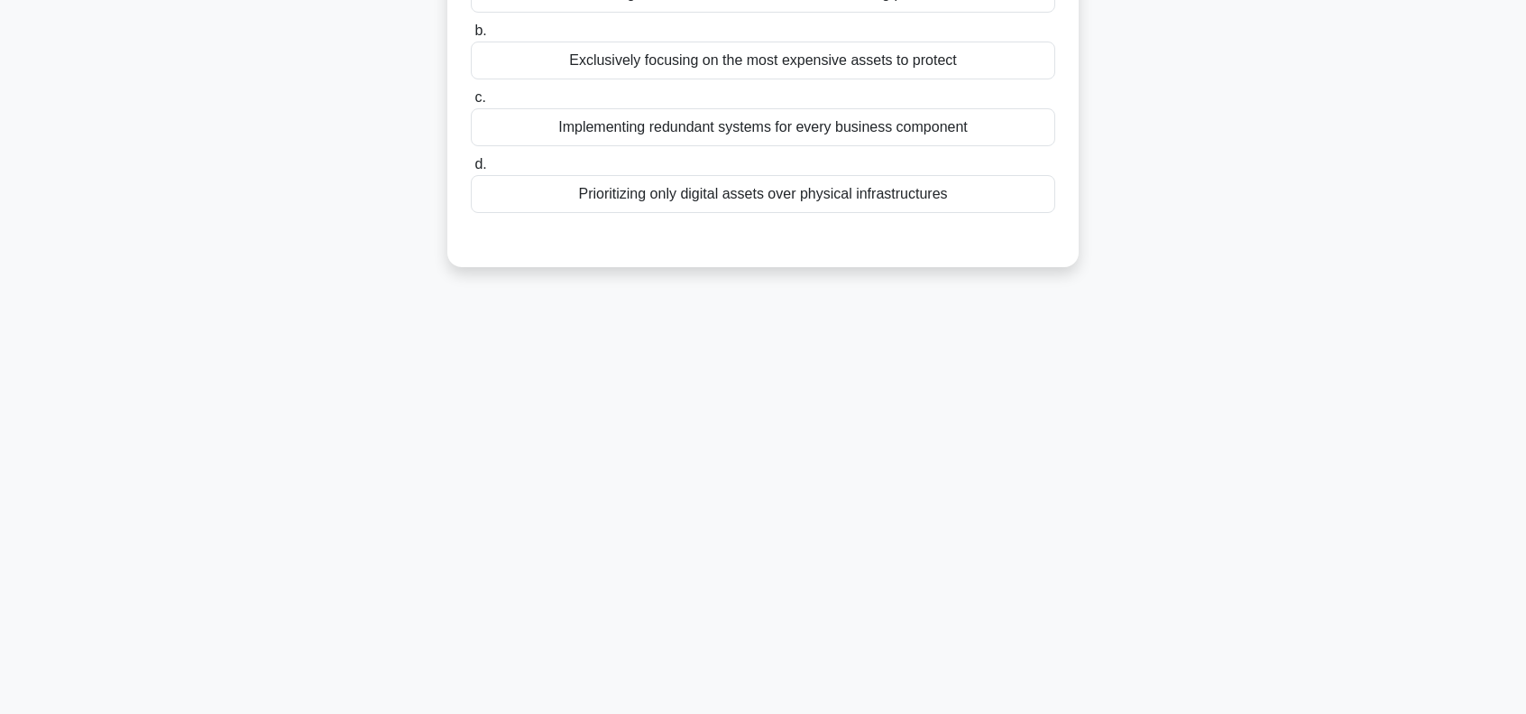
scroll to position [0, 0]
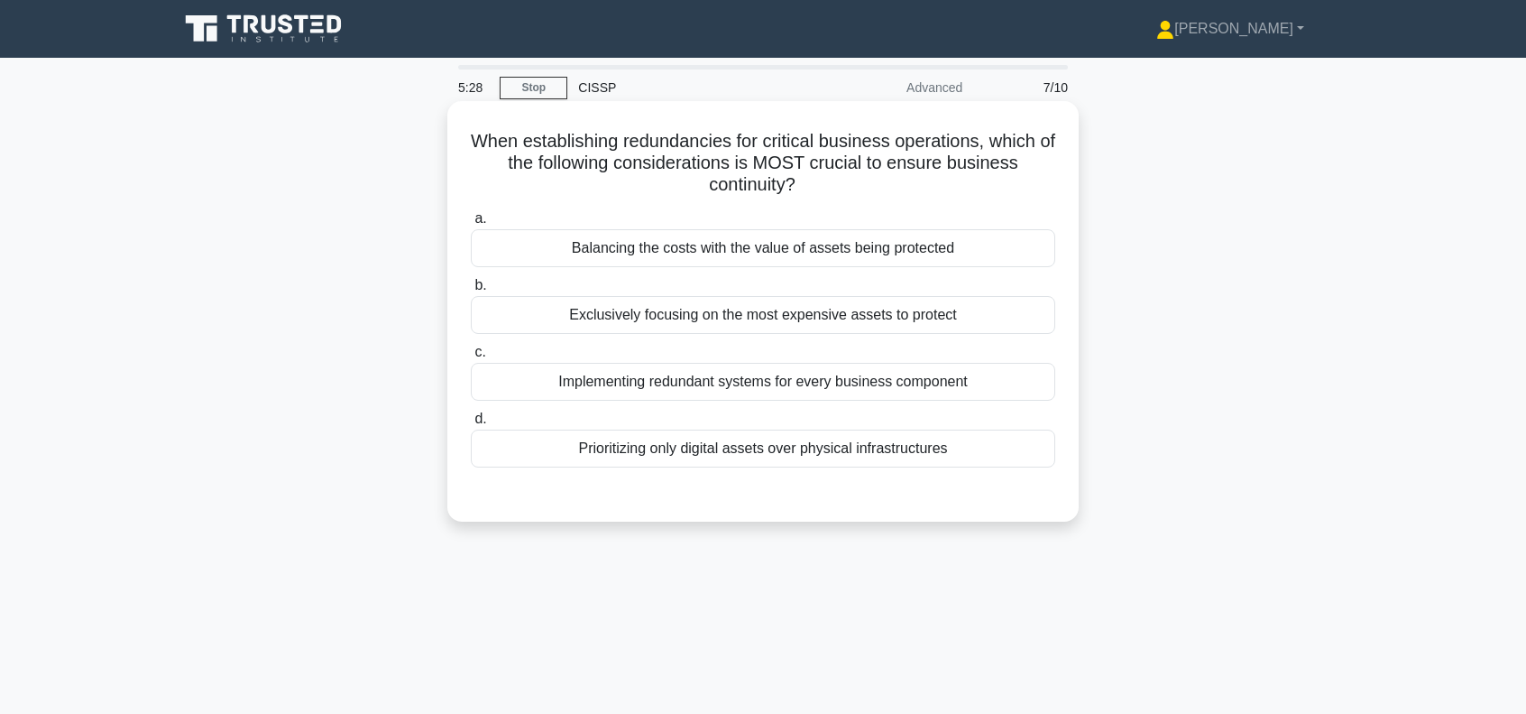
click at [651, 257] on div "Balancing the costs with the value of assets being protected" at bounding box center [763, 248] width 585 height 38
click at [471, 225] on input "a. Balancing the costs with the value of assets being protected" at bounding box center [471, 219] width 0 height 12
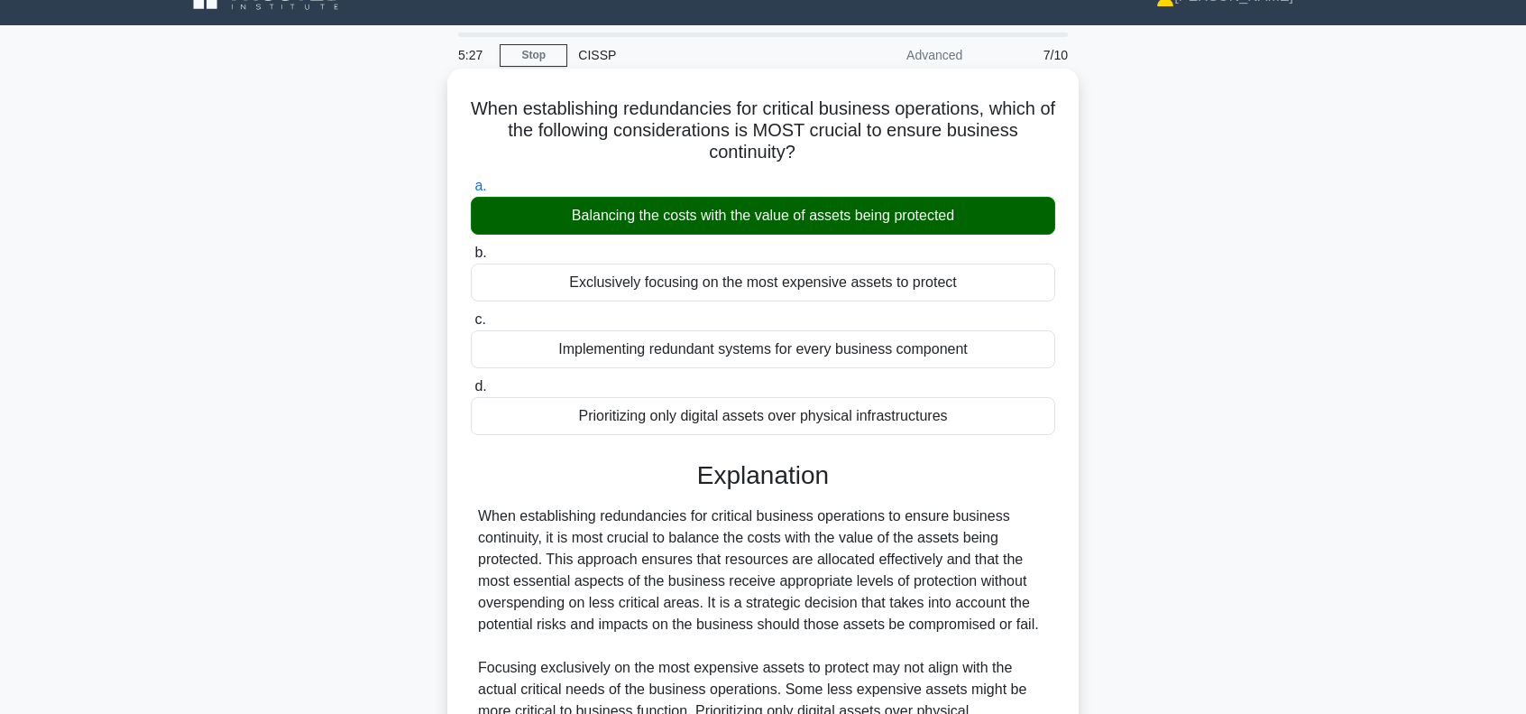
scroll to position [300, 0]
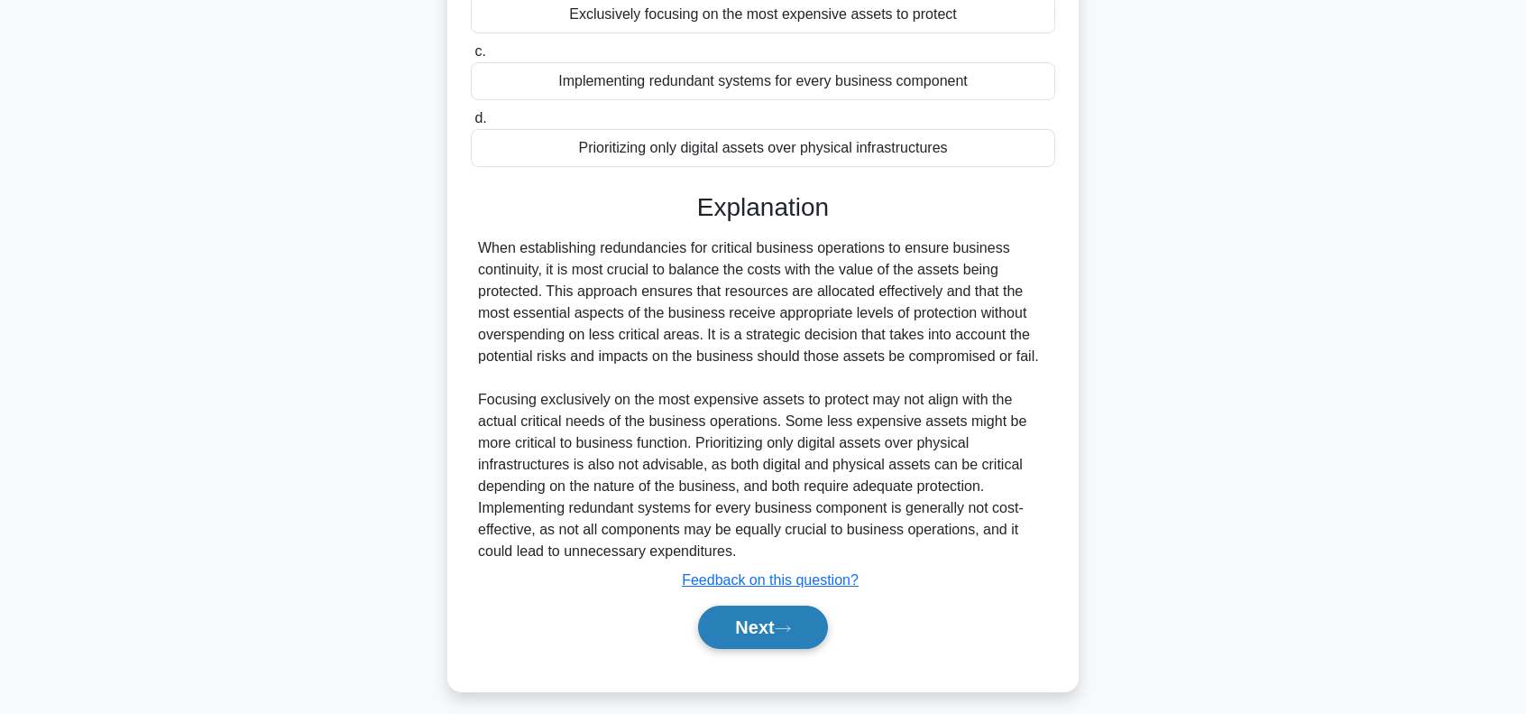
click at [745, 627] on button "Next" at bounding box center [762, 626] width 129 height 43
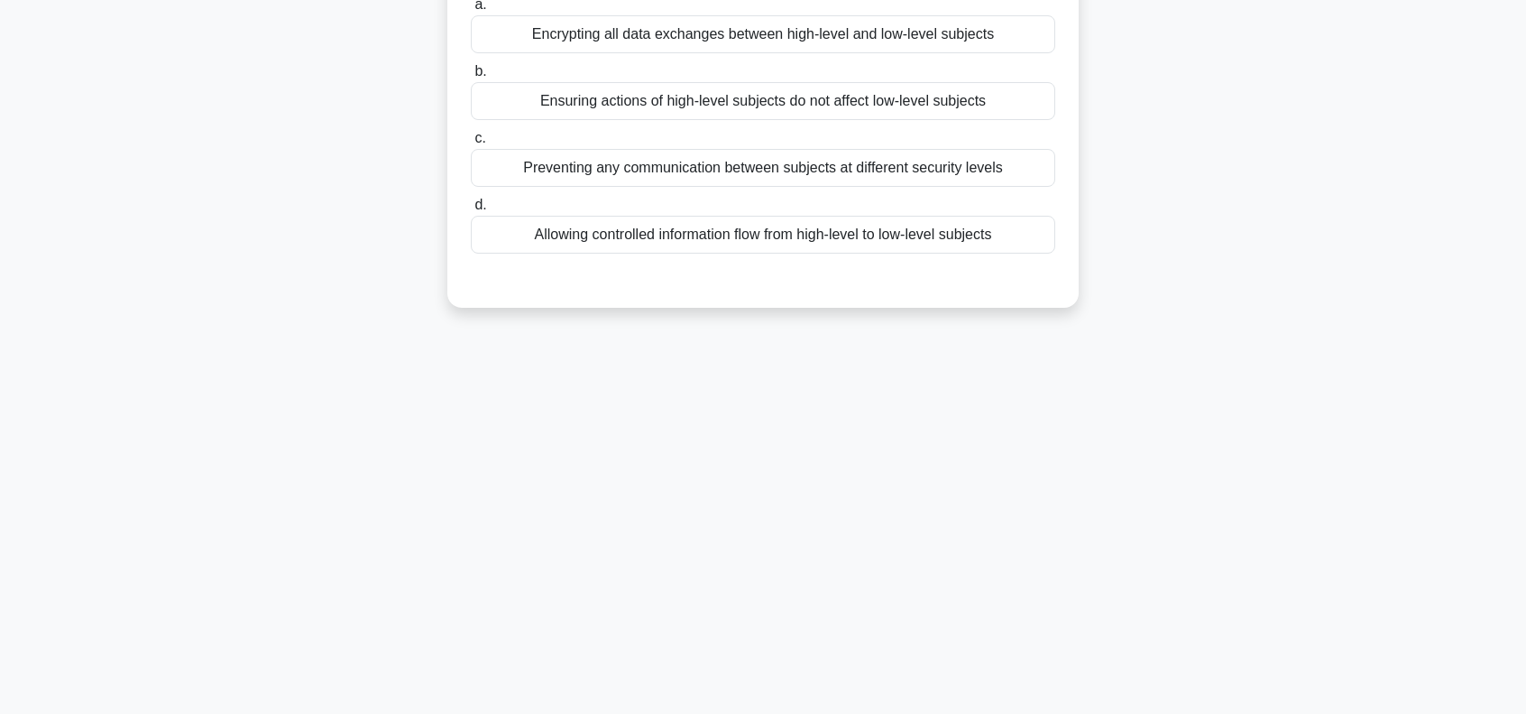
scroll to position [0, 0]
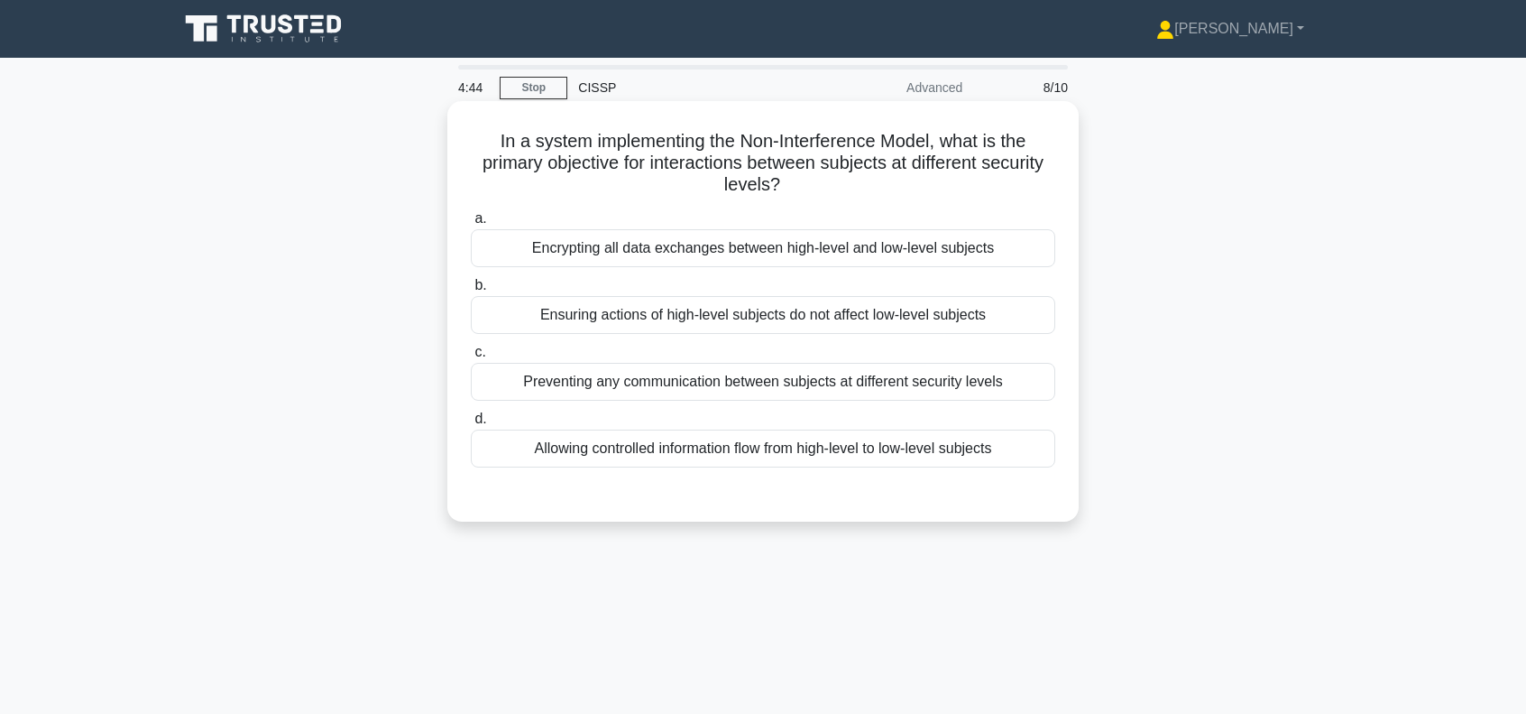
click at [936, 316] on div "Ensuring actions of high-level subjects do not affect low-level subjects" at bounding box center [763, 315] width 585 height 38
click at [471, 291] on input "b. Ensuring actions of high-level subjects do not affect low-level subjects" at bounding box center [471, 286] width 0 height 12
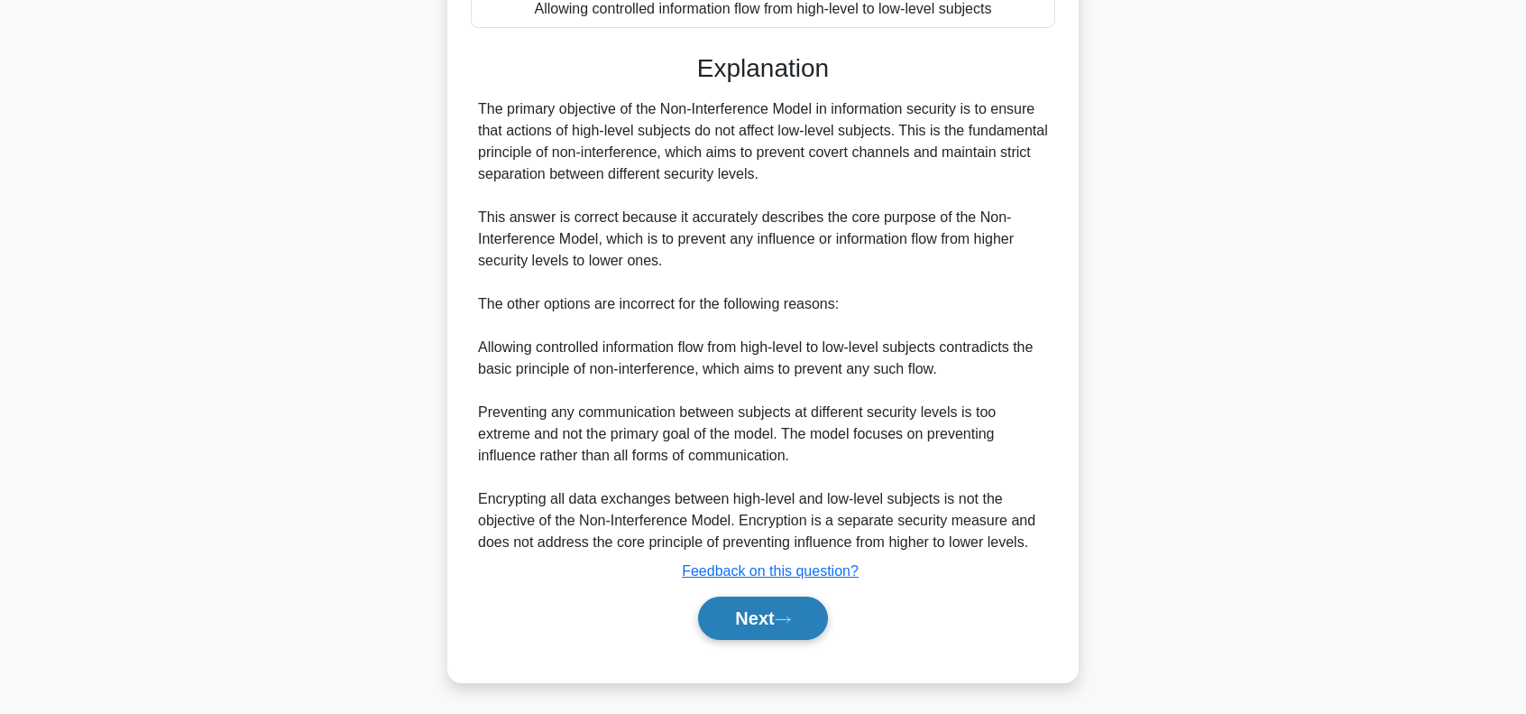
click at [738, 616] on button "Next" at bounding box center [762, 617] width 129 height 43
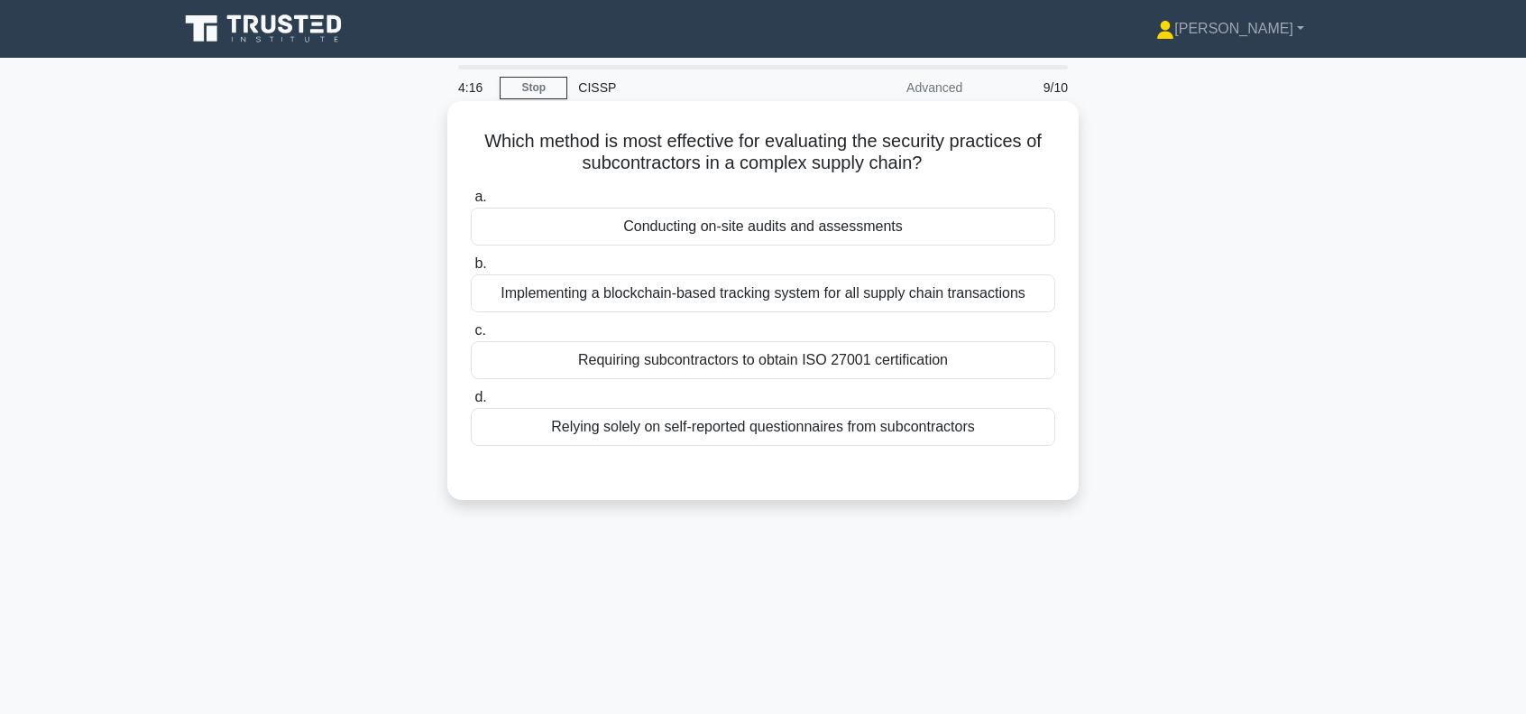
click at [705, 227] on div "Conducting on-site audits and assessments" at bounding box center [763, 226] width 585 height 38
click at [471, 203] on input "a. Conducting on-site audits and assessments" at bounding box center [471, 197] width 0 height 12
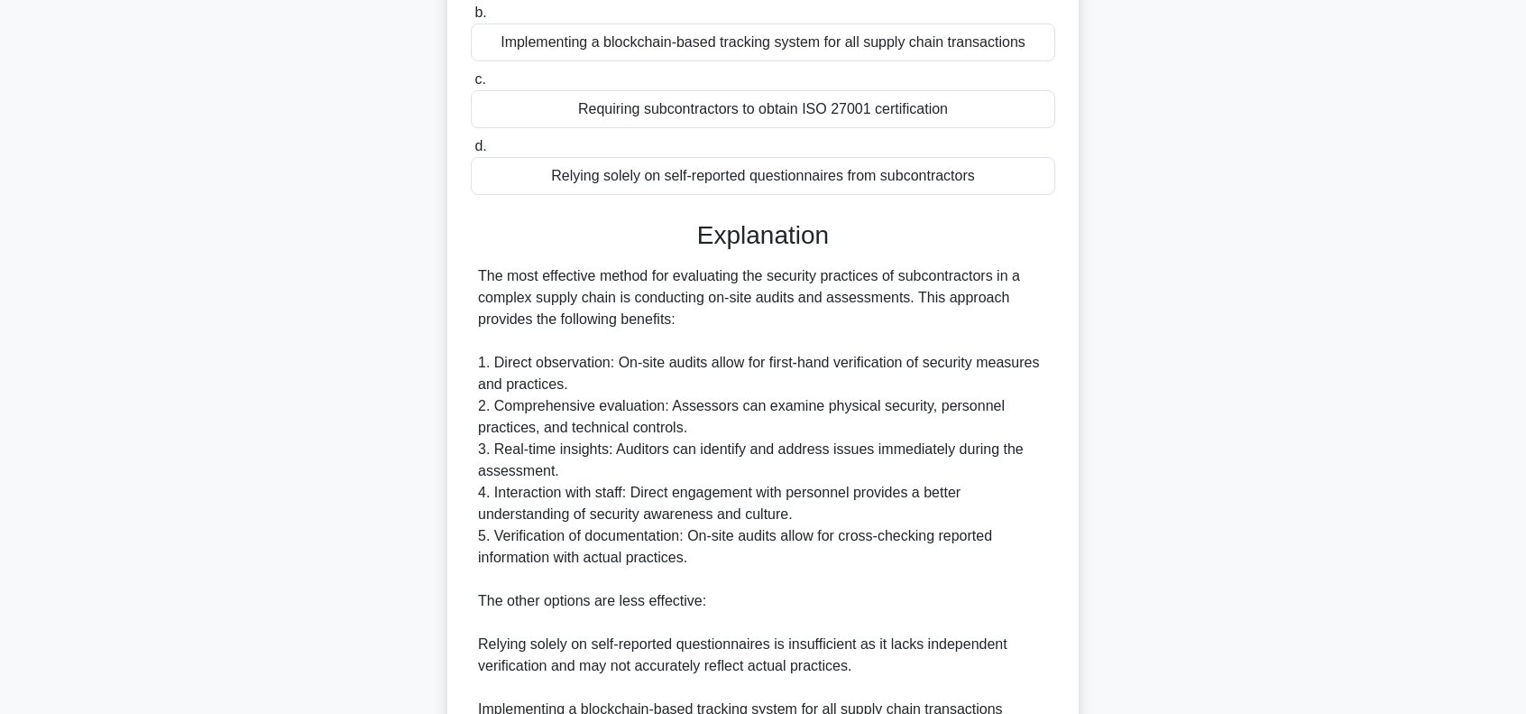
scroll to position [541, 0]
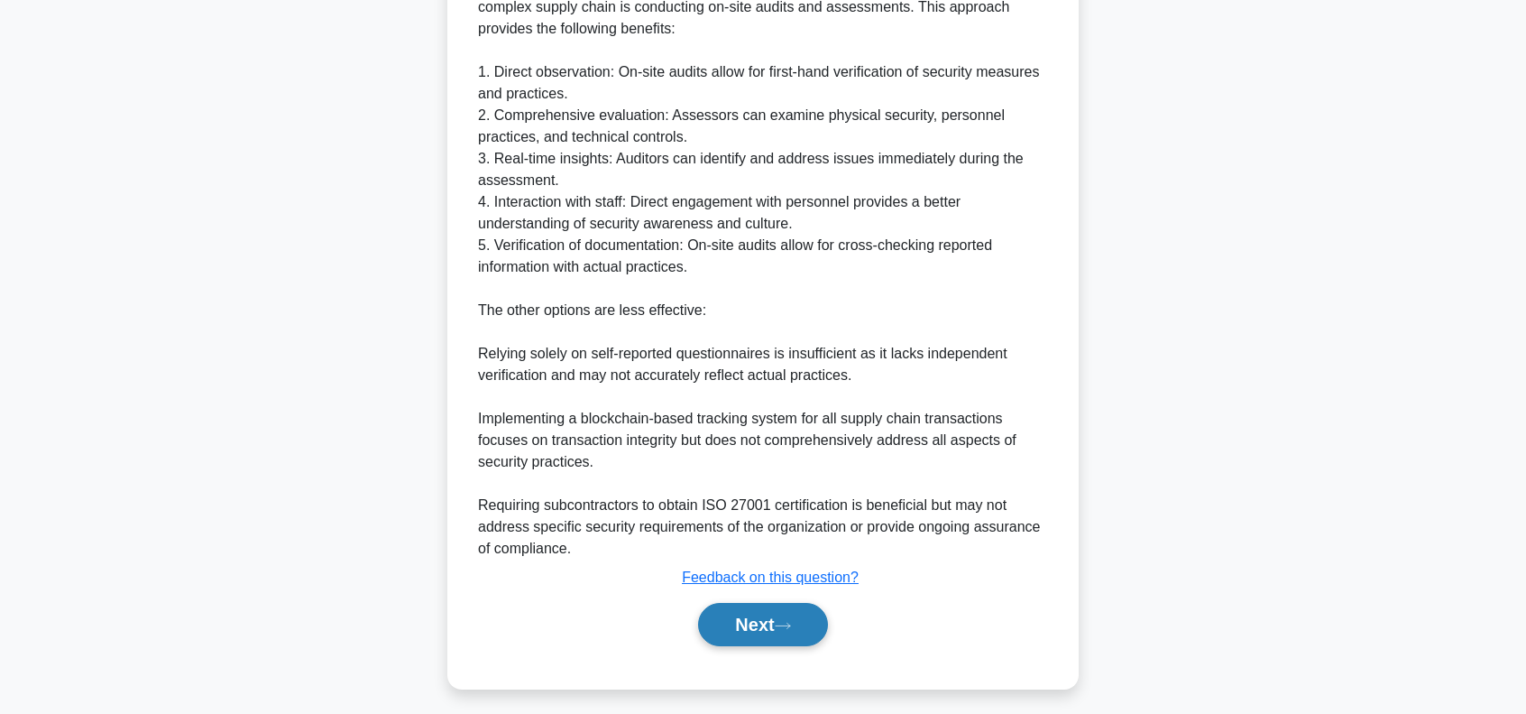
click at [754, 622] on button "Next" at bounding box center [762, 624] width 129 height 43
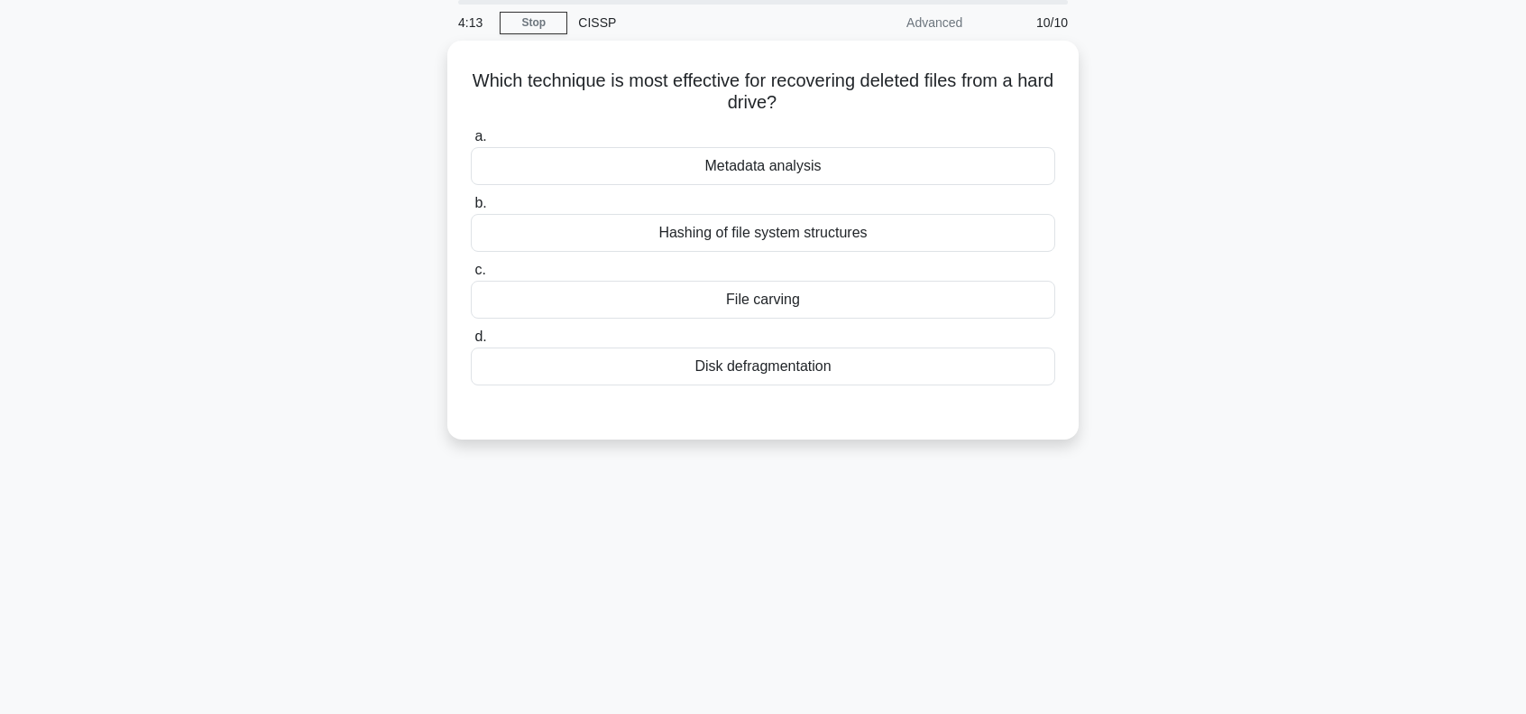
scroll to position [0, 0]
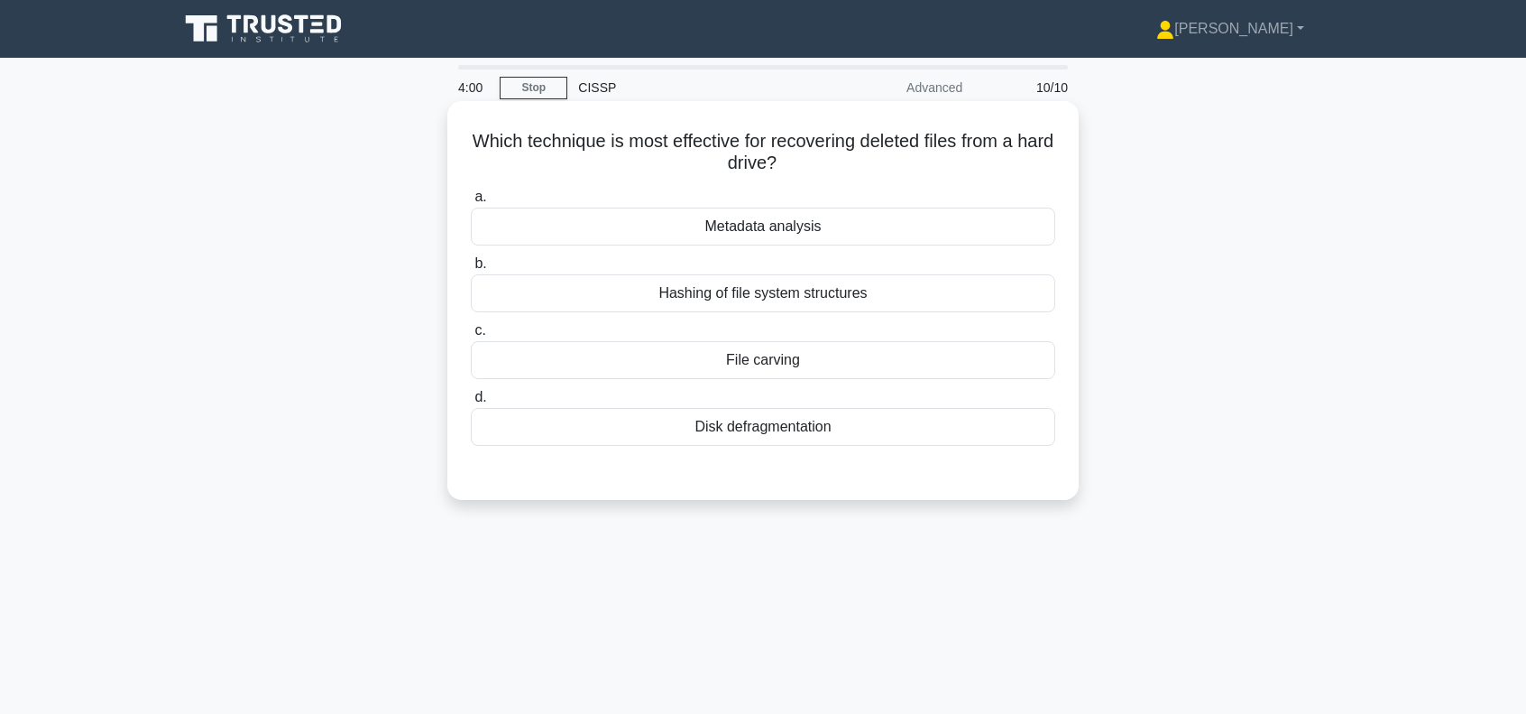
click at [784, 366] on div "File carving" at bounding box center [763, 360] width 585 height 38
click at [471, 336] on input "c. File carving" at bounding box center [471, 331] width 0 height 12
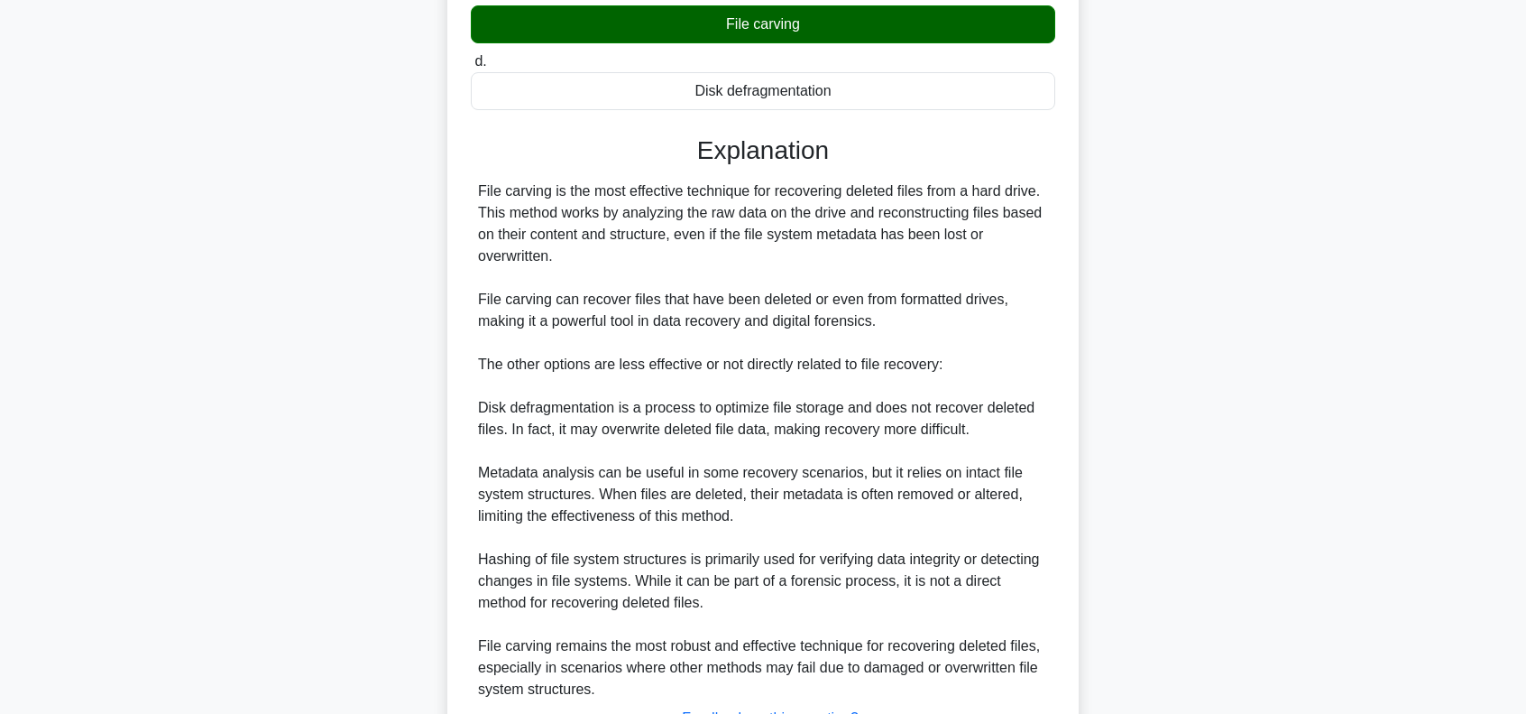
scroll to position [483, 0]
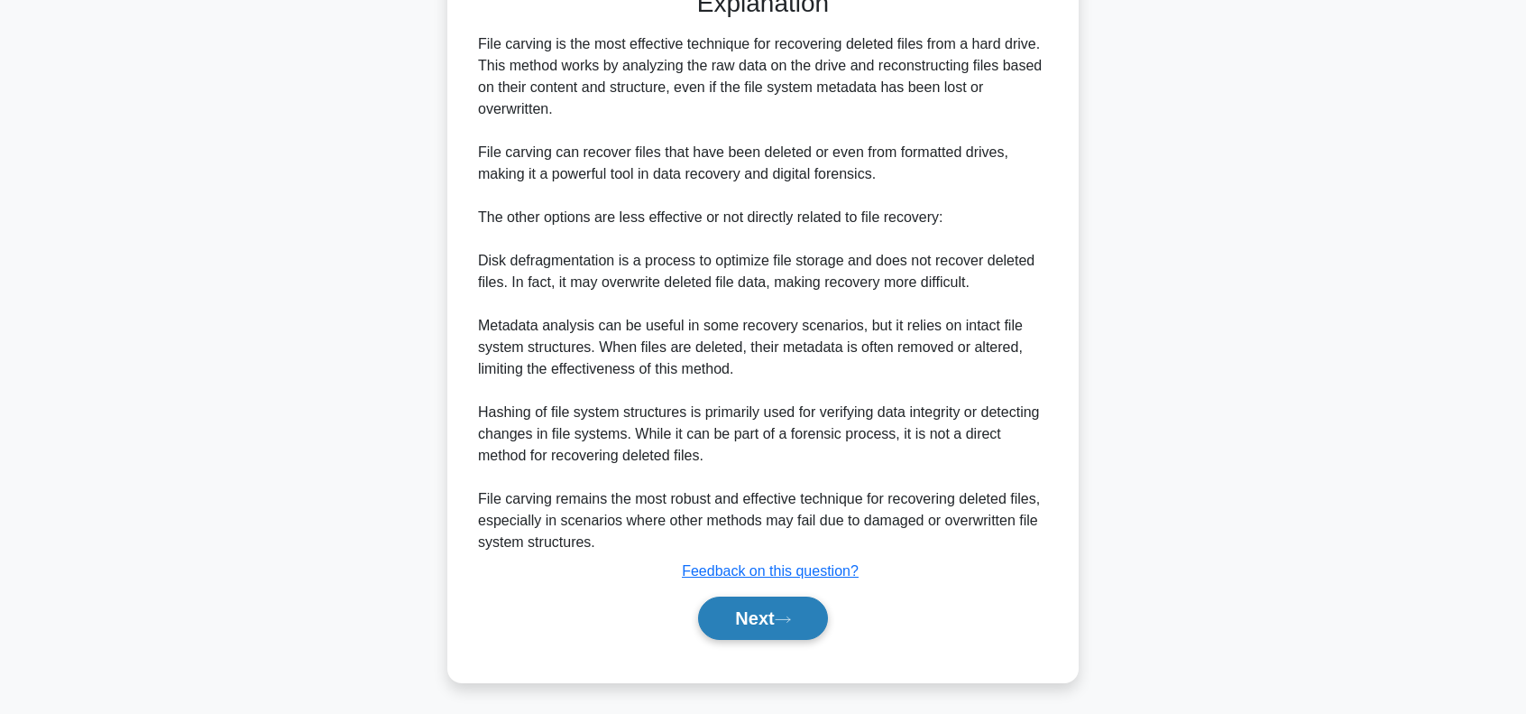
click at [789, 620] on icon at bounding box center [783, 619] width 16 height 10
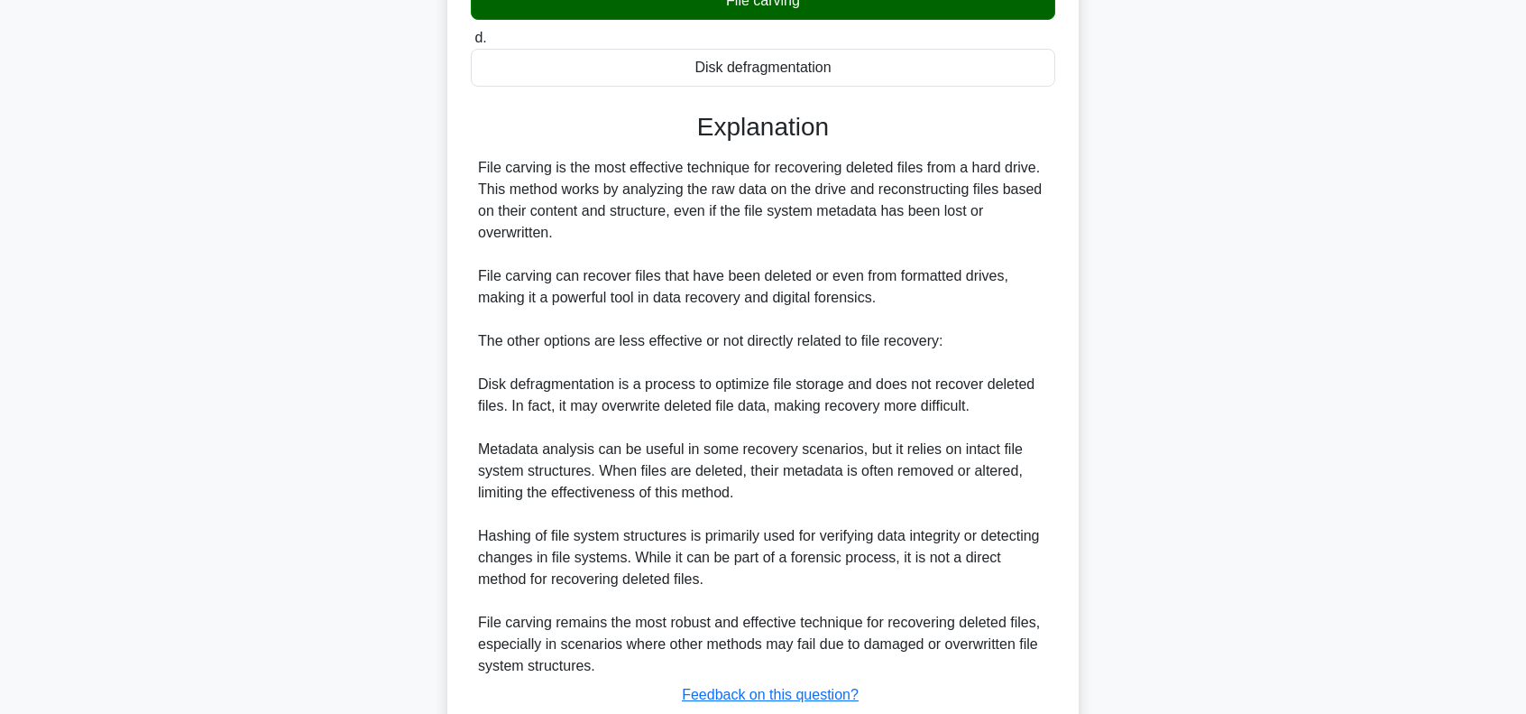
scroll to position [361, 0]
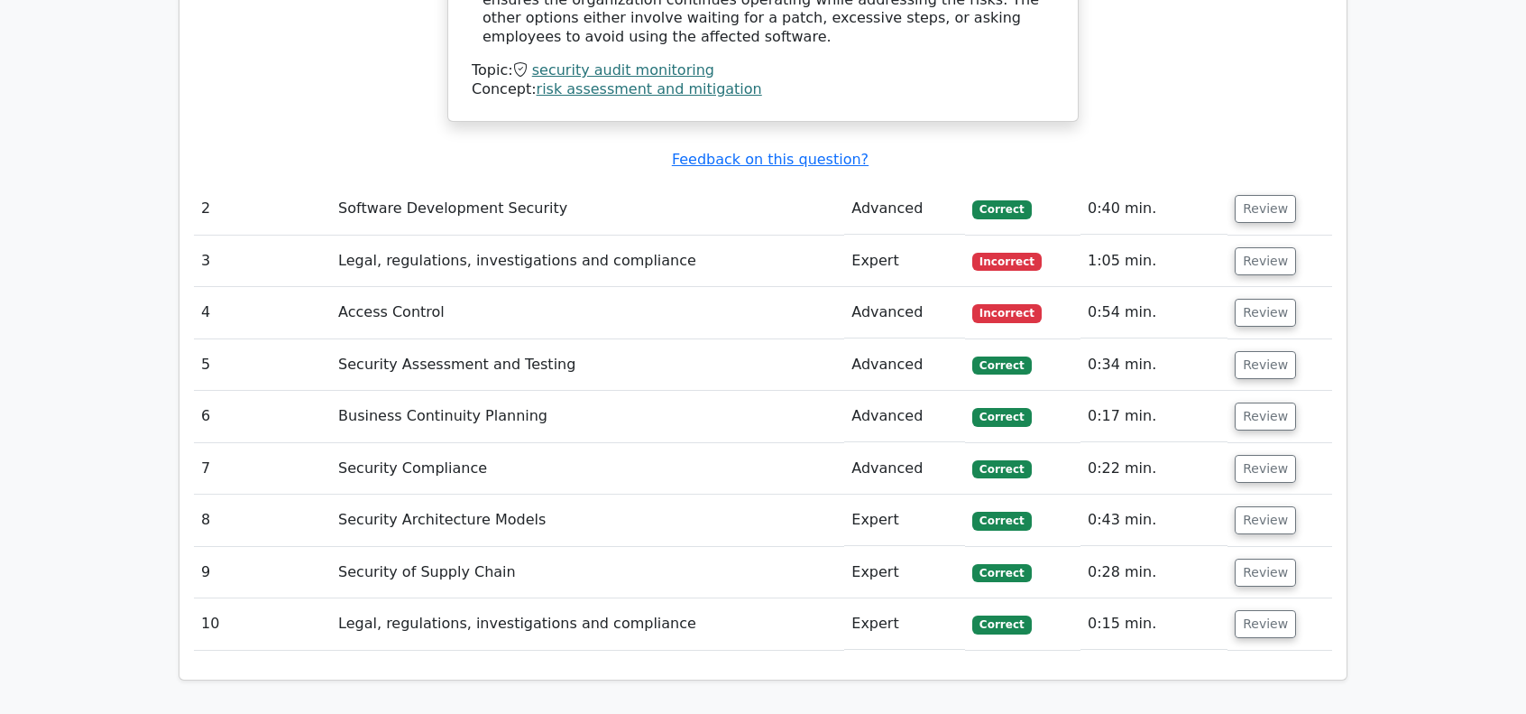
scroll to position [1744, 0]
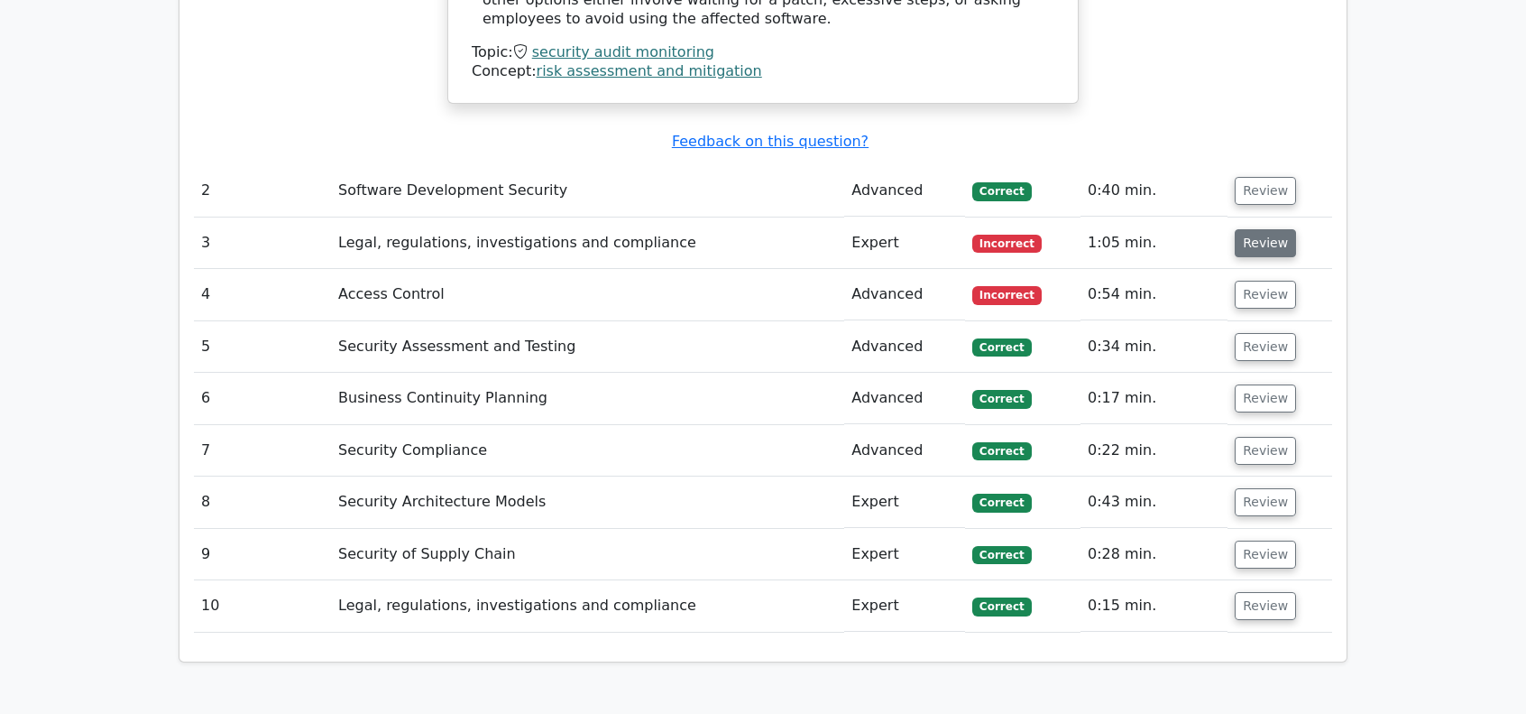
click at [1249, 229] on button "Review" at bounding box center [1265, 243] width 61 height 28
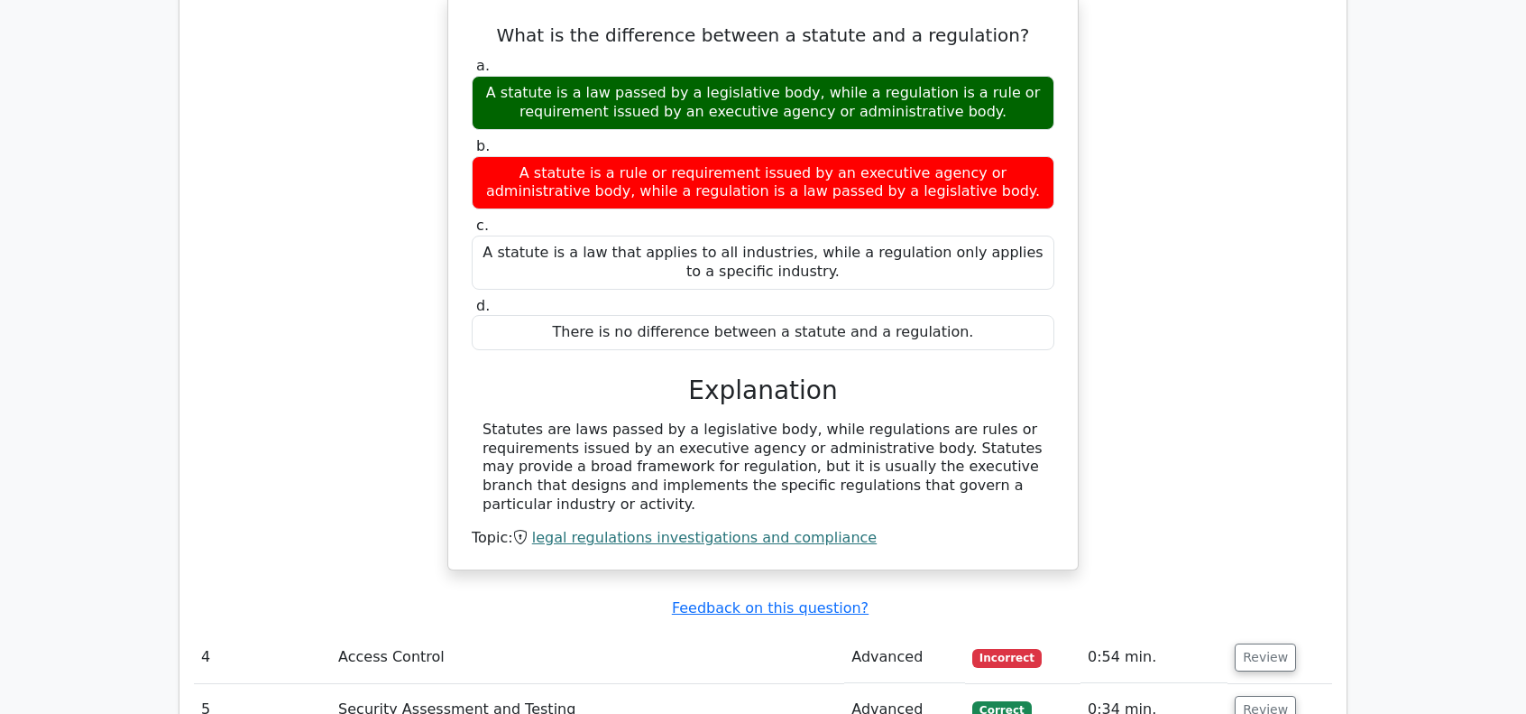
scroll to position [2044, 0]
